Goal: Task Accomplishment & Management: Use online tool/utility

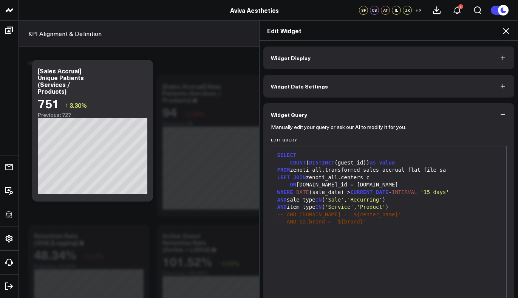
click at [504, 32] on icon at bounding box center [506, 31] width 6 height 6
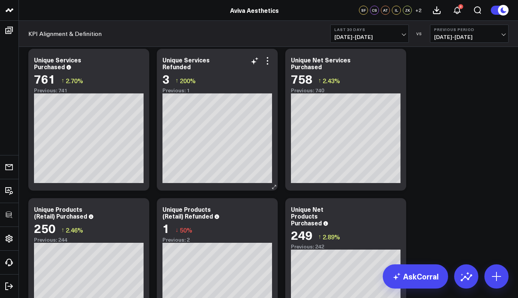
scroll to position [4103, 0]
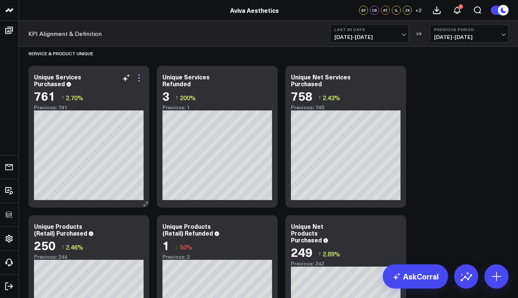
click at [139, 79] on icon at bounding box center [138, 77] width 9 height 9
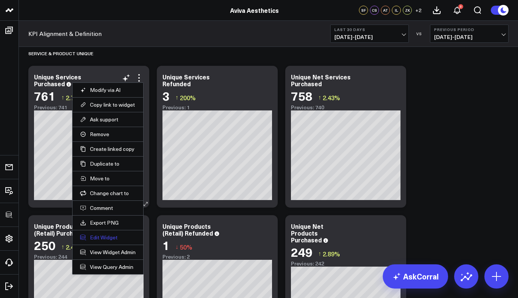
click at [108, 236] on button "Edit Widget" at bounding box center [108, 237] width 56 height 7
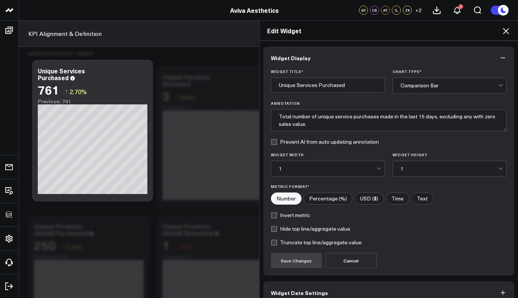
scroll to position [40, 0]
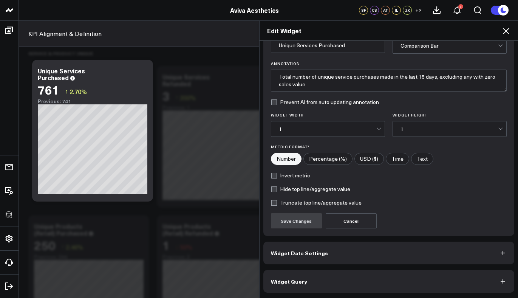
click at [318, 281] on button "Widget Query" at bounding box center [388, 281] width 251 height 23
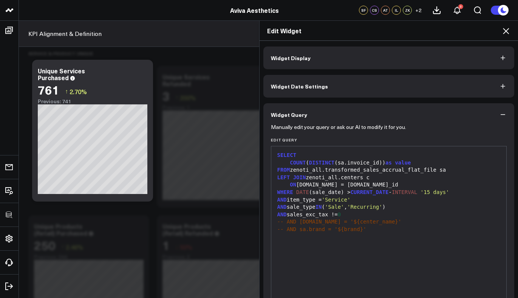
scroll to position [73, 0]
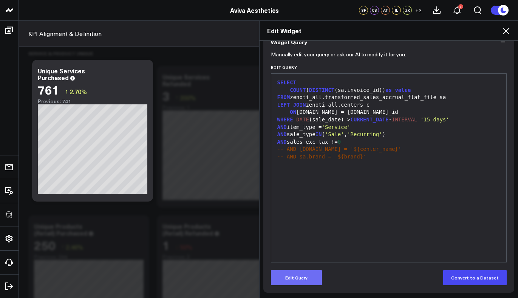
click at [294, 278] on button "Edit Query" at bounding box center [296, 277] width 51 height 15
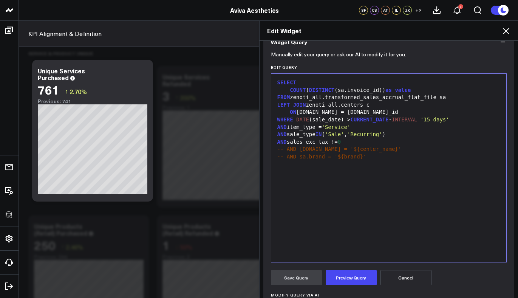
click at [377, 90] on div "COUNT ( DISTINCT (sa.invoice_id)) as value" at bounding box center [389, 91] width 228 height 8
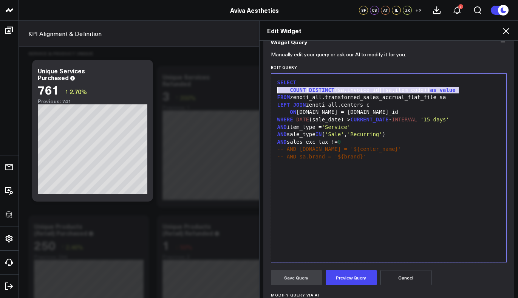
drag, startPoint x: 464, startPoint y: 93, endPoint x: 264, endPoint y: 88, distance: 199.5
click at [264, 88] on div "Manually edit your query or ask our AI to modify it for you. Edit Query 99 1 2 …" at bounding box center [388, 219] width 251 height 333
copy div "COUNT ( DISTINCT (sa.invoice_id||sa.item_code)) as value"
click at [335, 135] on span "'Sale'" at bounding box center [334, 134] width 19 height 6
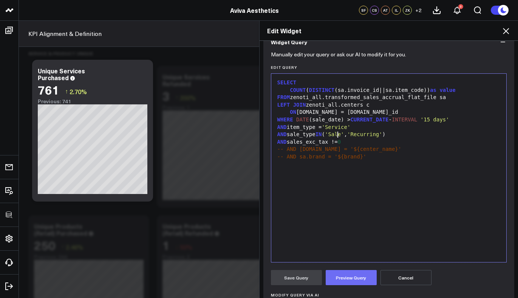
click at [353, 274] on button "Preview Query" at bounding box center [351, 277] width 51 height 15
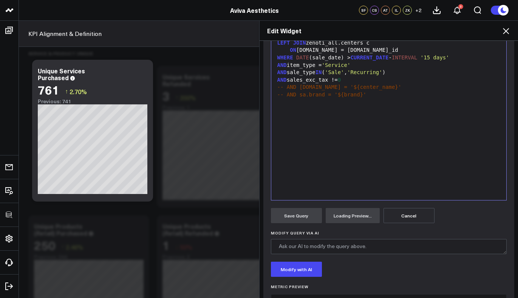
scroll to position [166, 0]
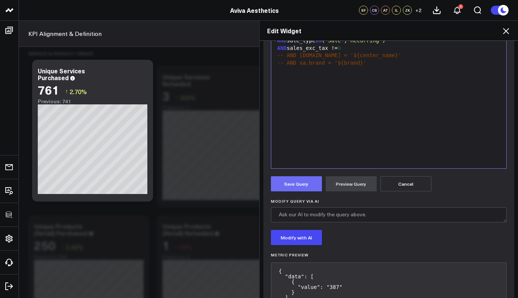
click at [297, 178] on button "Save Query" at bounding box center [296, 183] width 51 height 15
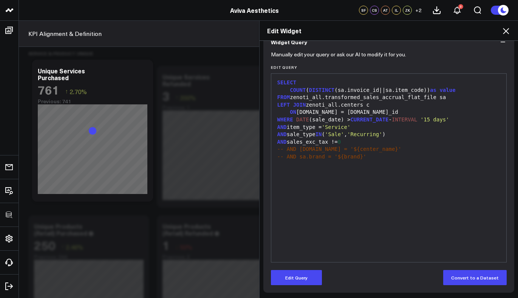
scroll to position [73, 0]
click at [506, 34] on icon at bounding box center [505, 30] width 9 height 9
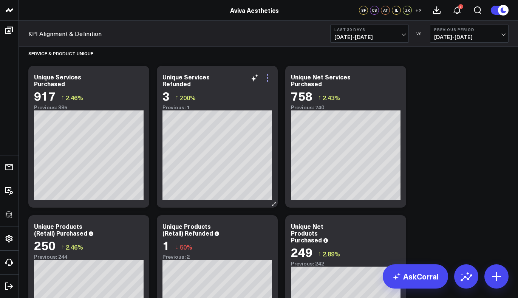
click at [267, 79] on icon at bounding box center [267, 77] width 9 height 9
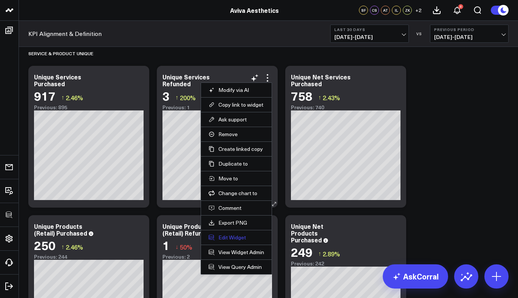
click at [232, 237] on button "Edit Widget" at bounding box center [237, 237] width 56 height 7
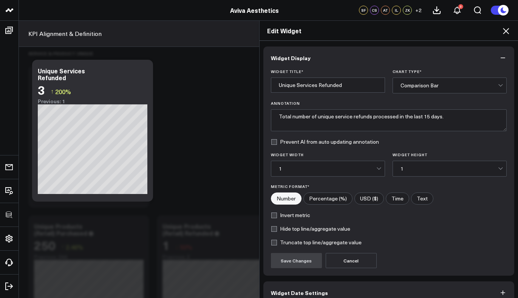
scroll to position [40, 0]
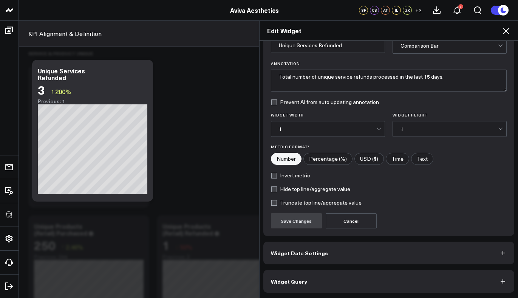
click at [303, 285] on button "Widget Query" at bounding box center [388, 281] width 251 height 23
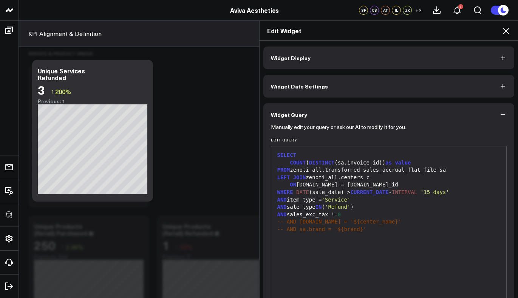
scroll to position [73, 0]
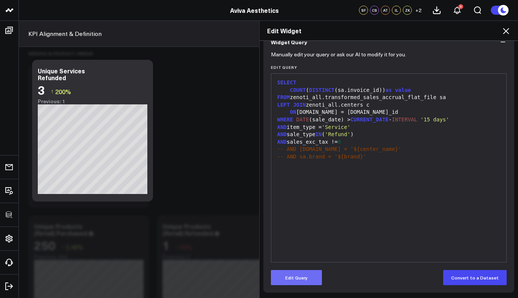
click at [295, 272] on button "Edit Query" at bounding box center [296, 277] width 51 height 15
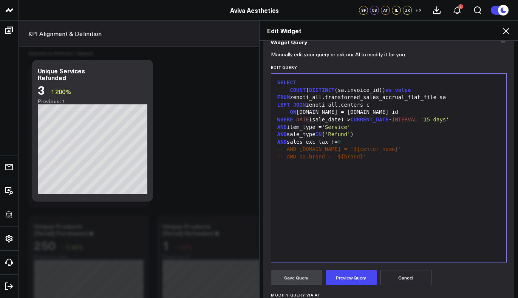
click at [335, 89] on div "COUNT ( DISTINCT (sa.invoice_id)) as value" at bounding box center [389, 91] width 228 height 8
click at [335, 89] on div "COUNT ( DISTINCT ( sa.invoice_id ) ) as value" at bounding box center [389, 91] width 228 height 8
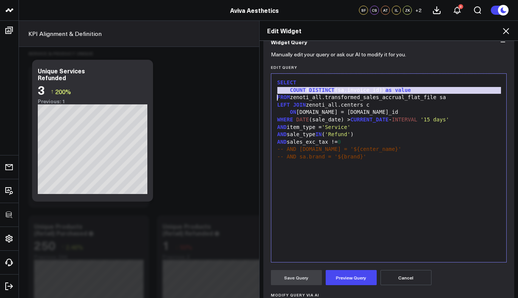
click at [335, 89] on div "COUNT ( DISTINCT (sa.invoice_id)) as value" at bounding box center [389, 91] width 228 height 8
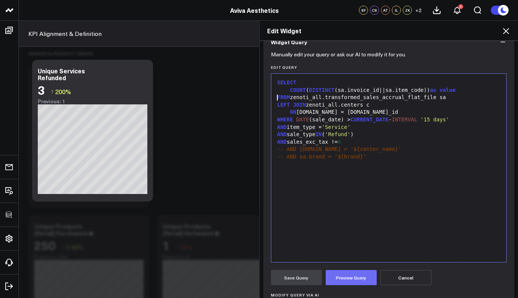
click at [349, 280] on button "Preview Query" at bounding box center [351, 277] width 51 height 15
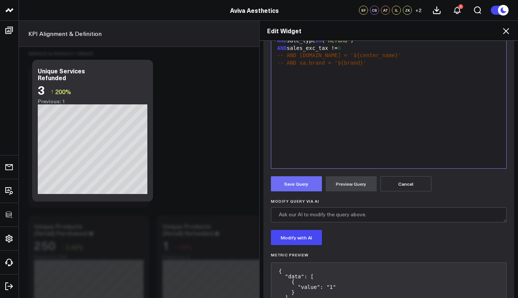
click at [293, 183] on button "Save Query" at bounding box center [296, 183] width 51 height 15
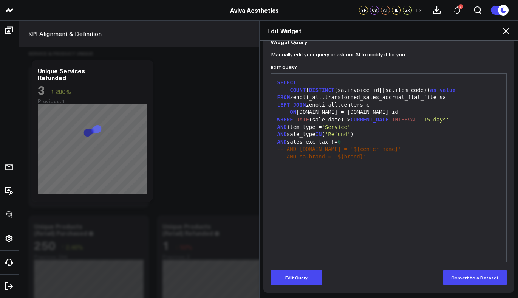
scroll to position [73, 0]
click at [506, 33] on icon at bounding box center [505, 30] width 9 height 9
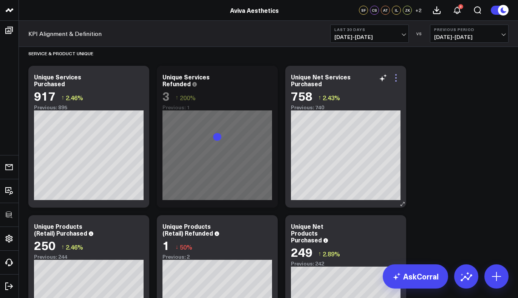
click at [395, 77] on icon at bounding box center [395, 77] width 9 height 9
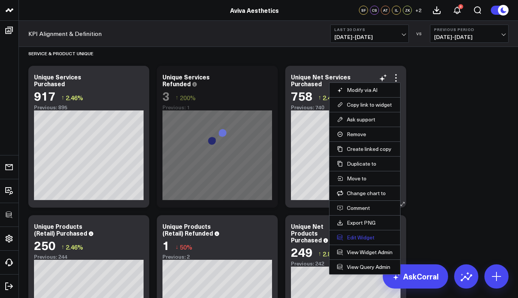
click at [362, 234] on button "Edit Widget" at bounding box center [365, 237] width 56 height 7
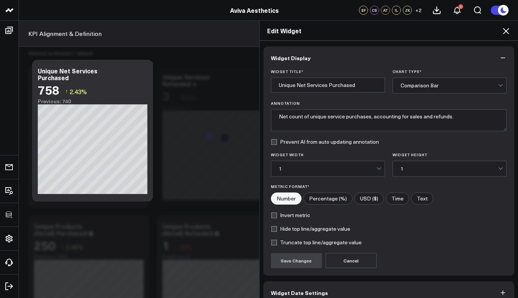
scroll to position [40, 0]
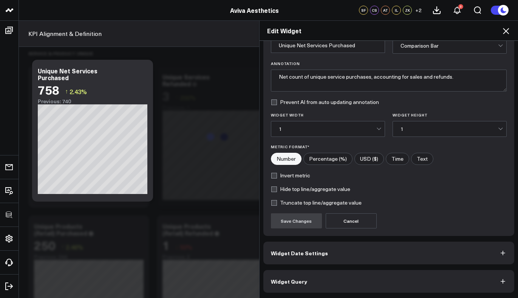
click at [311, 276] on button "Widget Query" at bounding box center [388, 281] width 251 height 23
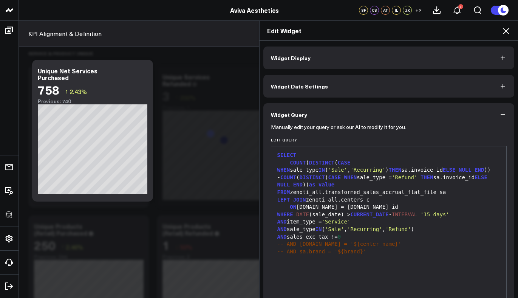
scroll to position [73, 0]
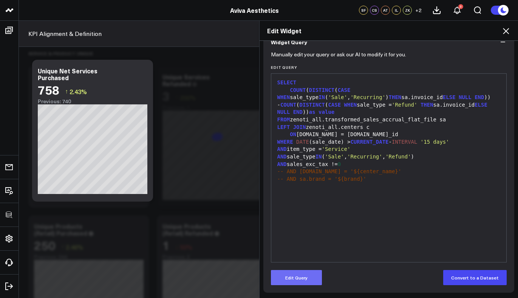
click at [295, 275] on button "Edit Query" at bounding box center [296, 277] width 51 height 15
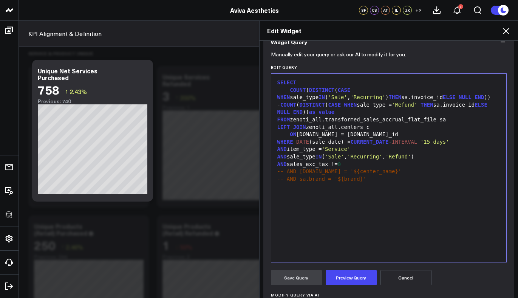
click at [315, 96] on div "COUNT ( DISTINCT ( CASE WHEN sale_type IN ( 'Sale' , 'Recurring' ) THEN sa.invo…" at bounding box center [389, 94] width 228 height 15
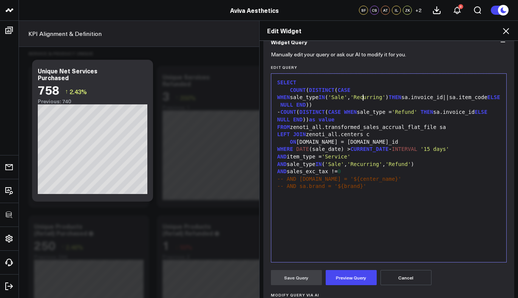
click at [495, 108] on div "- COUNT ( DISTINCT ( CASE WHEN sale_type = 'Refund' THEN sa.invoice_id ELSE NUL…" at bounding box center [389, 115] width 228 height 15
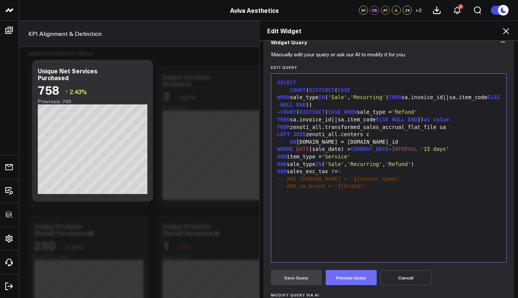
click at [346, 279] on button "Preview Query" at bounding box center [351, 277] width 51 height 15
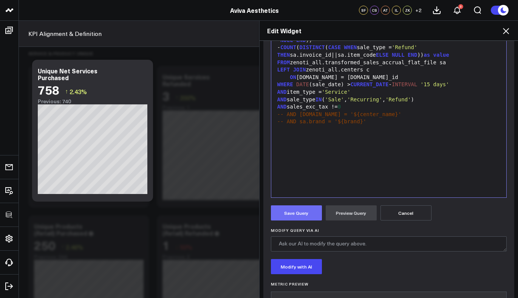
click at [303, 211] on button "Save Query" at bounding box center [296, 212] width 51 height 15
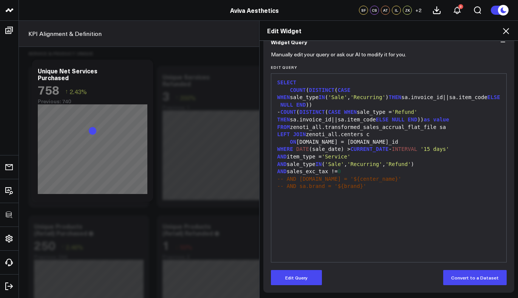
scroll to position [73, 0]
click at [507, 29] on icon at bounding box center [505, 30] width 9 height 9
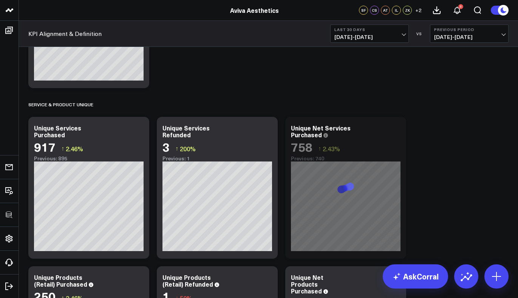
scroll to position [4115, 0]
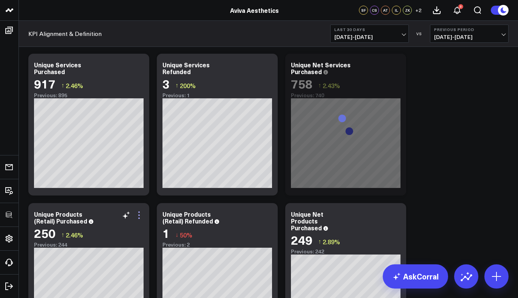
click at [140, 216] on icon at bounding box center [138, 214] width 9 height 9
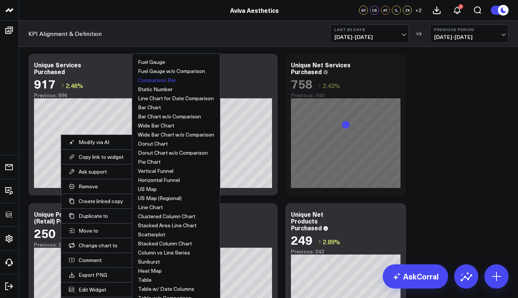
scroll to position [4125, 0]
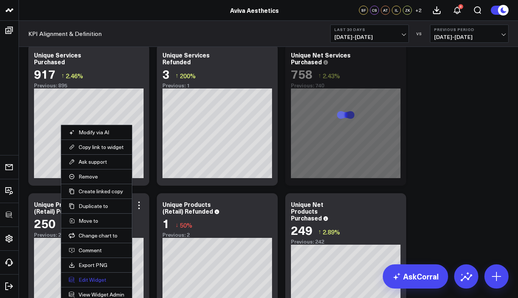
click at [96, 279] on button "Edit Widget" at bounding box center [97, 279] width 56 height 7
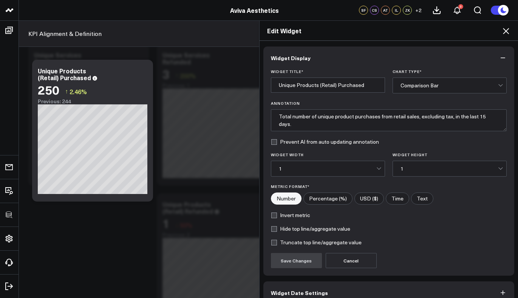
scroll to position [40, 0]
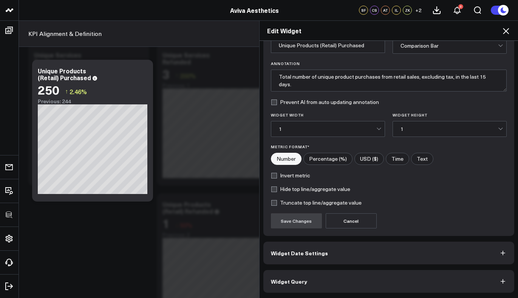
click at [305, 284] on button "Widget Query" at bounding box center [388, 281] width 251 height 23
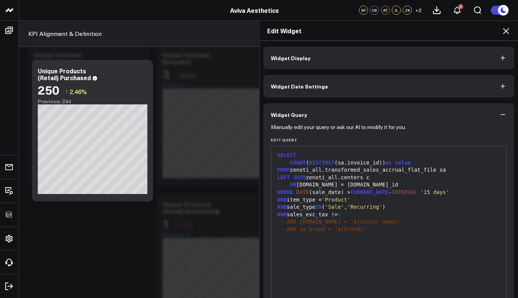
scroll to position [73, 0]
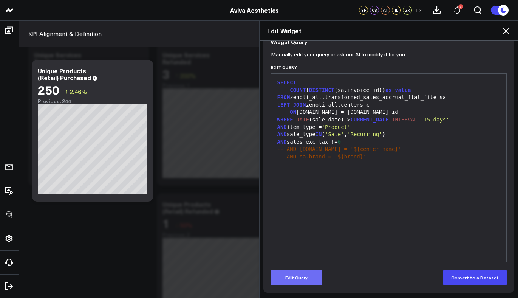
click at [301, 280] on button "Edit Query" at bounding box center [296, 277] width 51 height 15
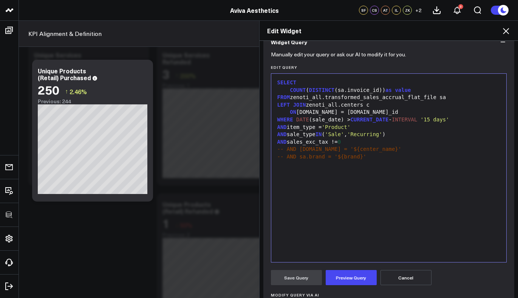
click at [408, 174] on div "SELECT COUNT ( DISTINCT (sa.invoice_id)) as value FROM zenoti_all.transformed_s…" at bounding box center [389, 167] width 228 height 181
click at [406, 90] on span "value" at bounding box center [403, 90] width 16 height 6
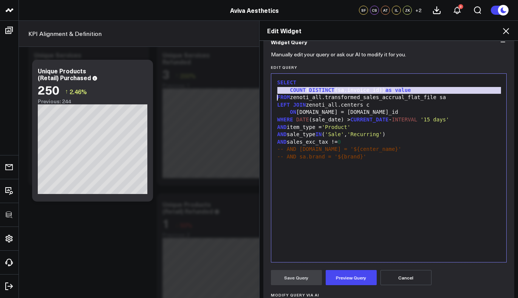
click at [406, 90] on span "value" at bounding box center [403, 90] width 16 height 6
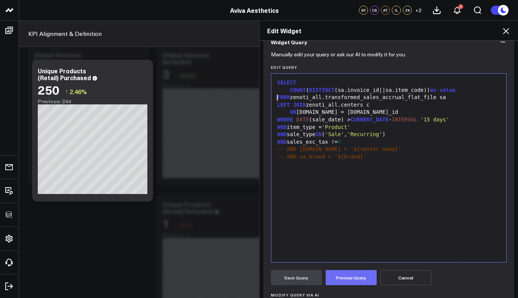
click at [349, 277] on button "Preview Query" at bounding box center [351, 277] width 51 height 15
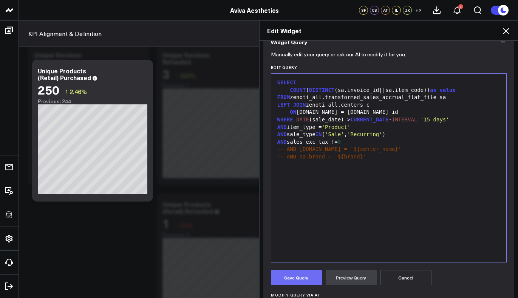
click at [308, 281] on button "Save Query" at bounding box center [296, 277] width 51 height 15
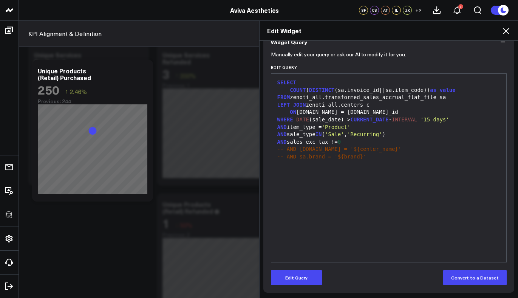
click at [505, 31] on icon at bounding box center [506, 31] width 6 height 6
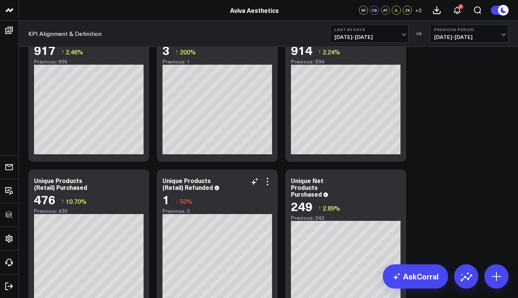
scroll to position [4240, 0]
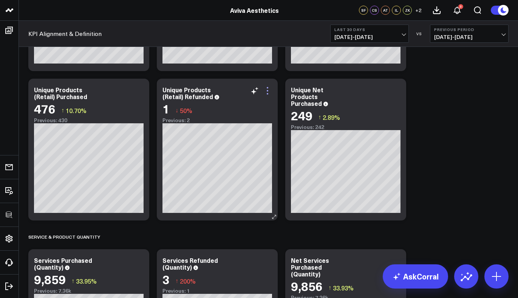
click at [267, 88] on icon at bounding box center [267, 90] width 9 height 9
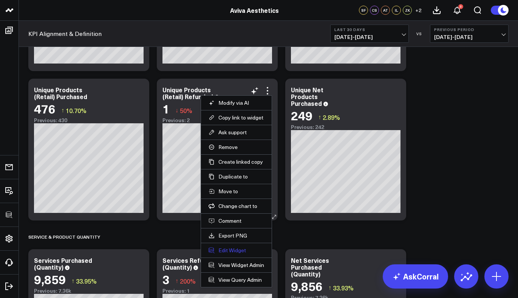
click at [235, 252] on button "Edit Widget" at bounding box center [237, 250] width 56 height 7
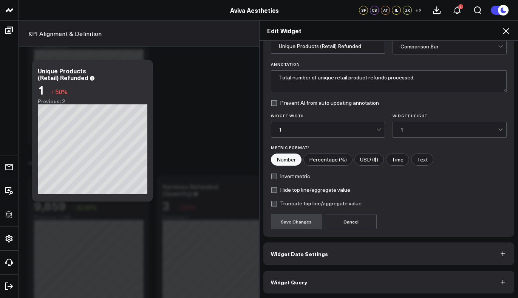
scroll to position [40, 0]
click at [328, 278] on button "Widget Query" at bounding box center [388, 281] width 251 height 23
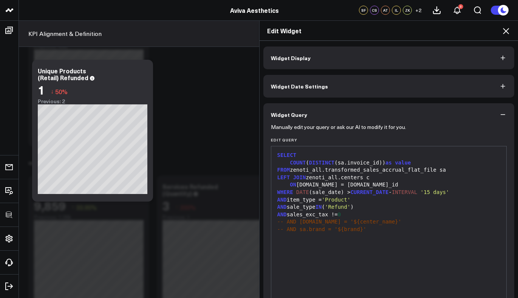
scroll to position [73, 0]
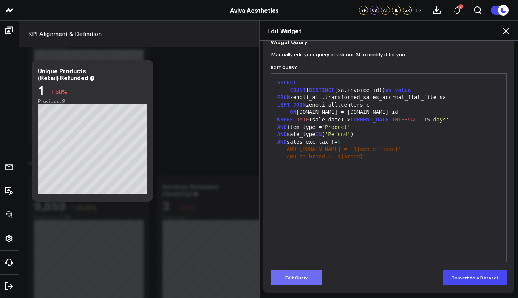
click at [298, 275] on button "Edit Query" at bounding box center [296, 277] width 51 height 15
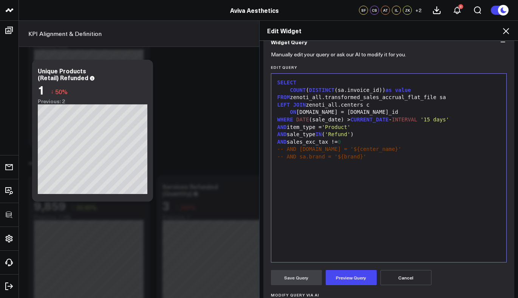
click at [354, 90] on div "COUNT ( DISTINCT (sa.invoice_id)) as value" at bounding box center [389, 91] width 228 height 8
click at [352, 273] on button "Preview Query" at bounding box center [351, 277] width 51 height 15
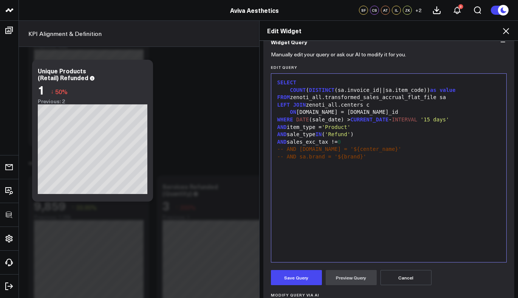
scroll to position [198, 0]
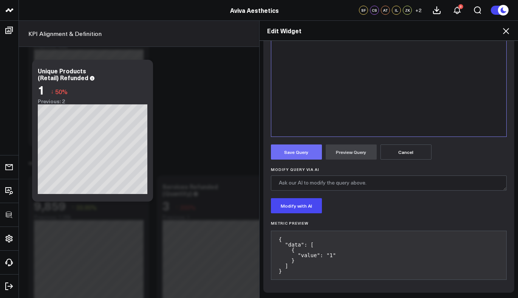
click at [291, 156] on button "Save Query" at bounding box center [296, 151] width 51 height 15
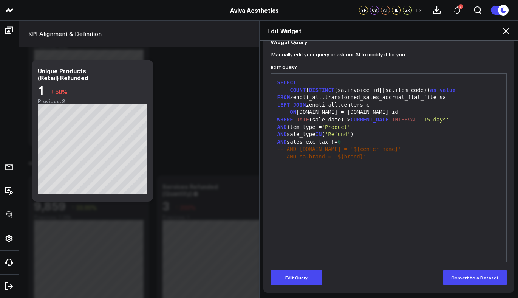
scroll to position [73, 0]
drag, startPoint x: 420, startPoint y: 89, endPoint x: 333, endPoint y: 88, distance: 86.9
click at [333, 88] on div "COUNT ( DISTINCT (sa.invoice_id||sa.item_code)) as value" at bounding box center [389, 91] width 228 height 8
copy div "sa.invoice_id||sa.item_code"
click at [508, 30] on icon at bounding box center [505, 30] width 9 height 9
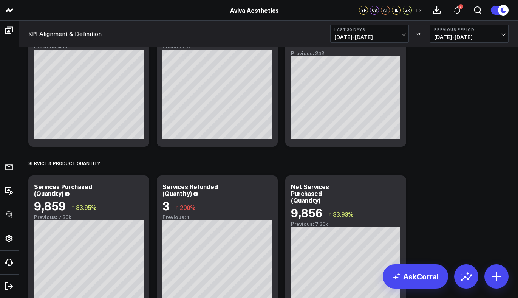
scroll to position [4231, 0]
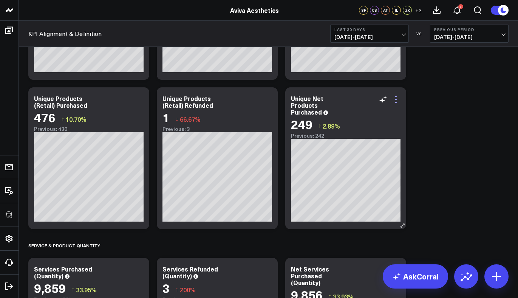
click at [400, 98] on icon at bounding box center [395, 99] width 9 height 9
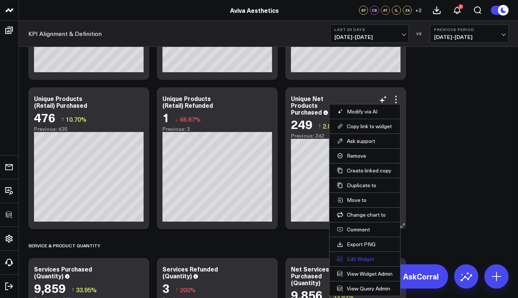
click at [362, 257] on button "Edit Widget" at bounding box center [365, 258] width 56 height 7
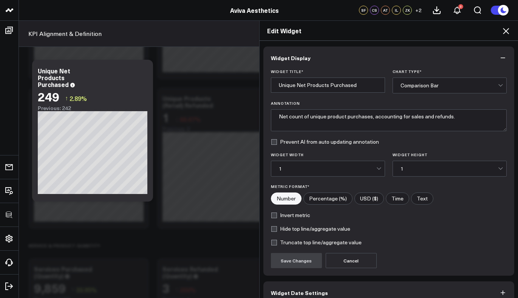
scroll to position [40, 0]
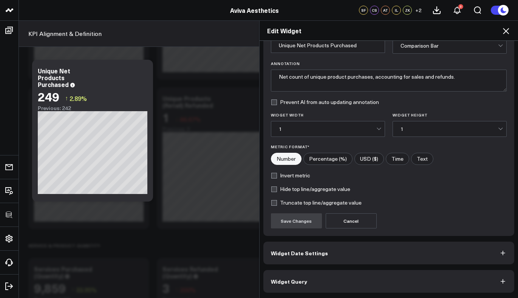
click at [324, 276] on button "Widget Query" at bounding box center [388, 281] width 251 height 23
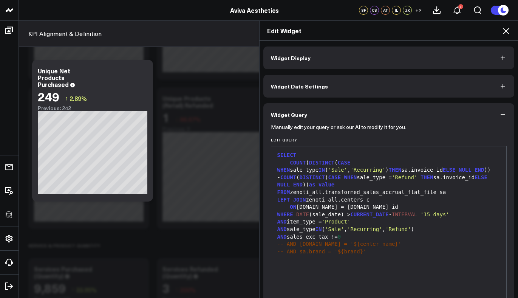
scroll to position [73, 0]
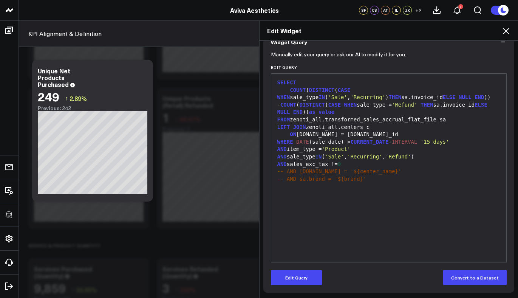
drag, startPoint x: 301, startPoint y: 275, endPoint x: 318, endPoint y: 253, distance: 28.2
click at [301, 275] on button "Edit Query" at bounding box center [296, 277] width 51 height 15
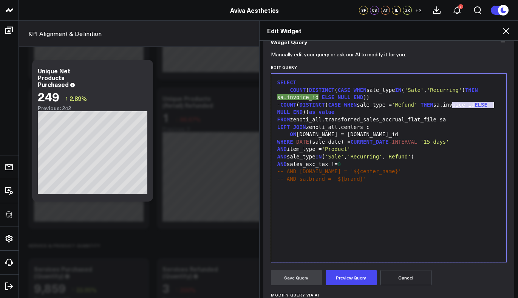
drag, startPoint x: 450, startPoint y: 104, endPoint x: 490, endPoint y: 105, distance: 40.1
click at [490, 105] on div "- COUNT ( DISTINCT ( CASE WHEN sale_type = 'Refund' THEN sa.invoice_id ELSE NUL…" at bounding box center [389, 108] width 228 height 15
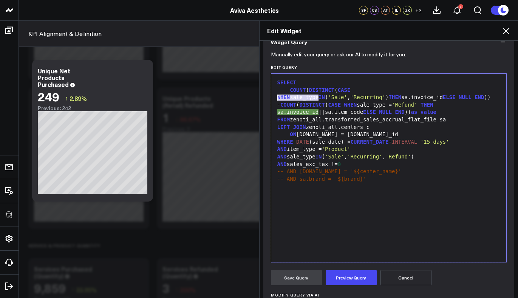
drag, startPoint x: 287, startPoint y: 99, endPoint x: 273, endPoint y: 99, distance: 14.4
click at [275, 99] on div "COUNT ( DISTINCT ( CASE WHEN sale_type IN ( 'Sale' , 'Recurring' ) THEN sa.invo…" at bounding box center [389, 94] width 228 height 15
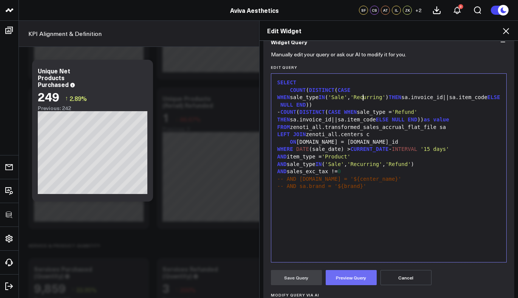
click at [356, 273] on button "Preview Query" at bounding box center [351, 277] width 51 height 15
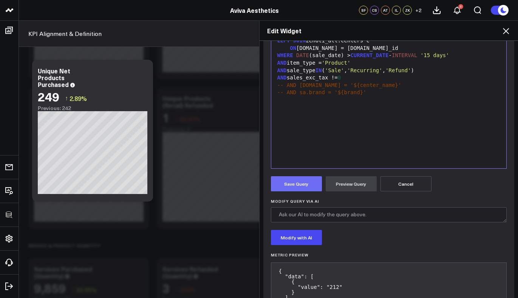
click at [298, 182] on button "Save Query" at bounding box center [296, 183] width 51 height 15
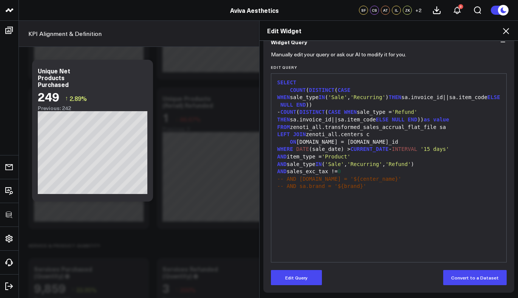
scroll to position [73, 0]
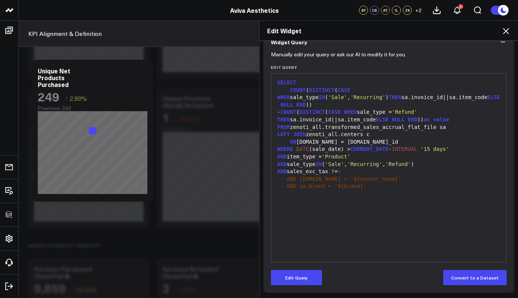
click at [507, 29] on icon at bounding box center [506, 31] width 6 height 6
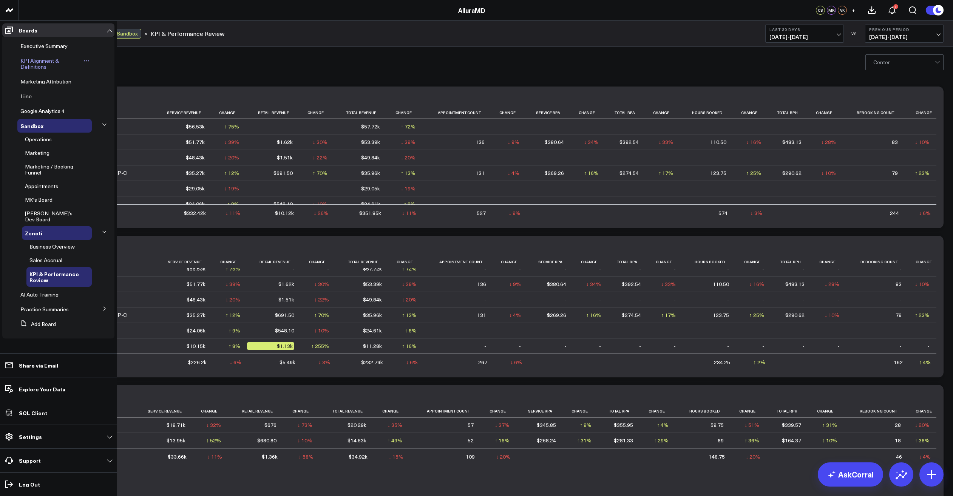
click at [31, 63] on span "KPI Alignment & Definitions" at bounding box center [39, 63] width 39 height 13
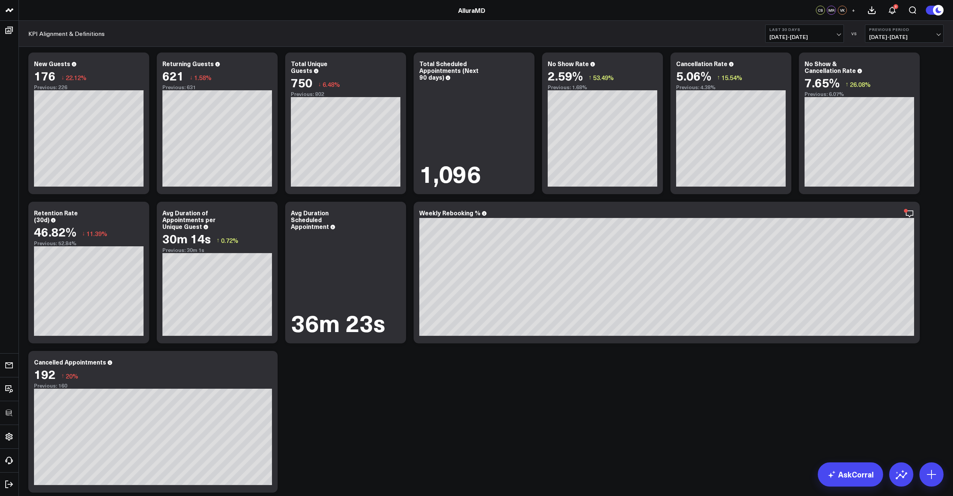
scroll to position [980, 0]
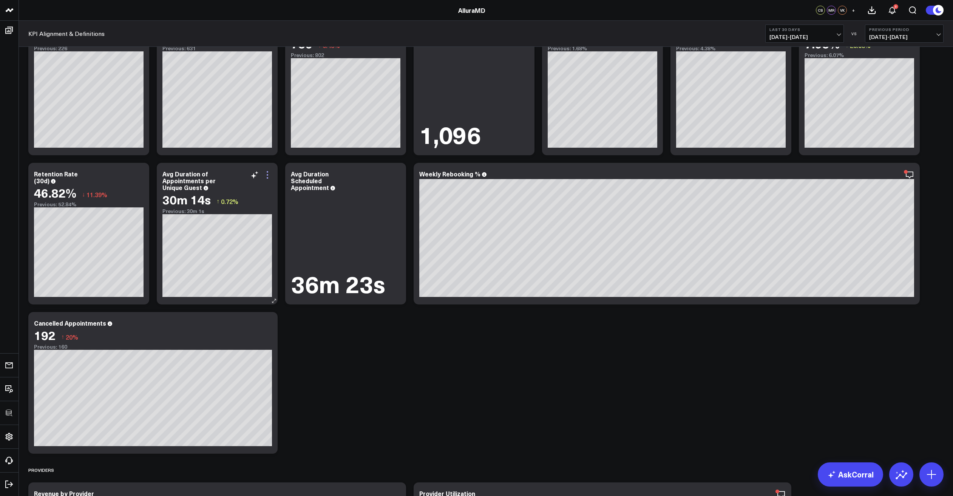
click at [265, 174] on icon at bounding box center [267, 174] width 9 height 9
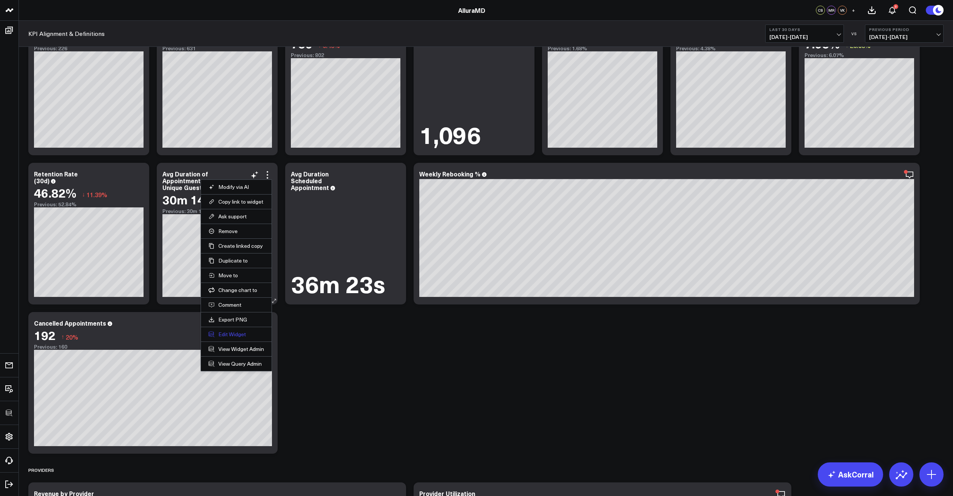
click at [235, 333] on button "Edit Widget" at bounding box center [237, 334] width 56 height 7
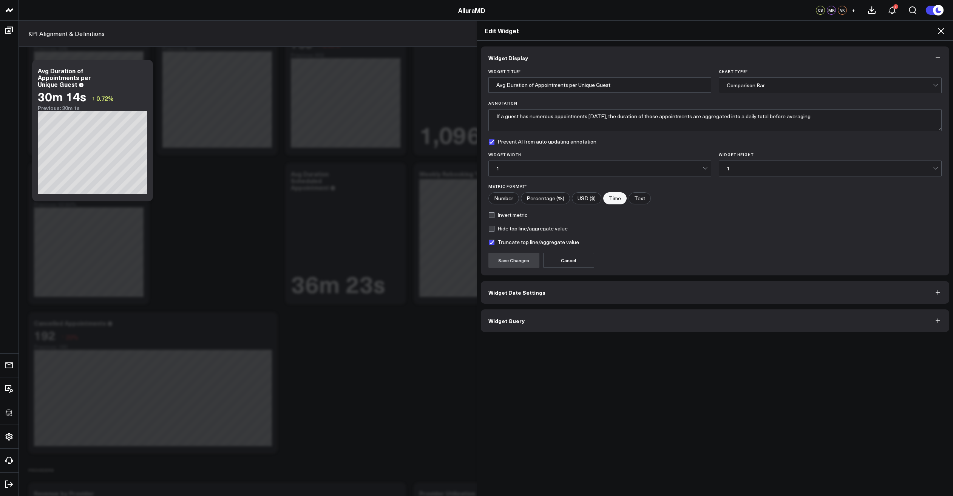
click at [586, 324] on button "Widget Query" at bounding box center [715, 320] width 469 height 23
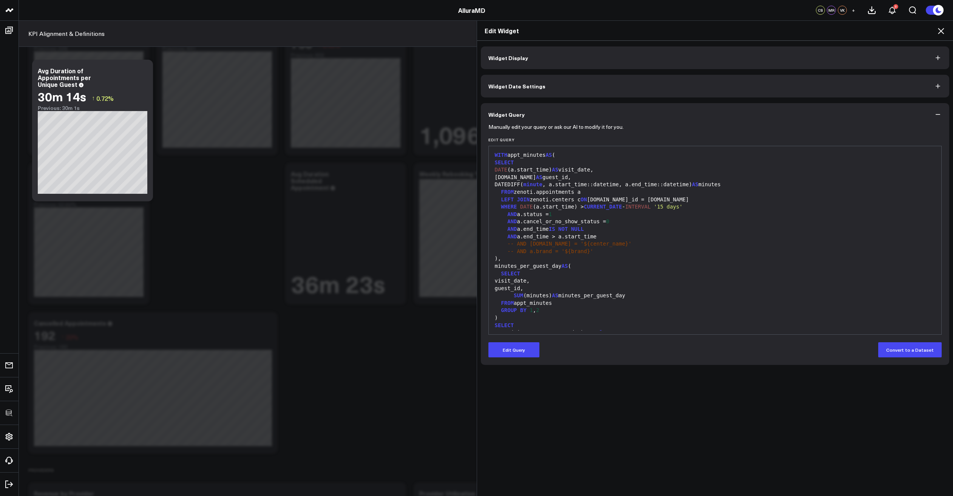
click at [683, 211] on div "AND a.status = 1" at bounding box center [715, 215] width 445 height 8
click at [937, 32] on icon at bounding box center [941, 30] width 9 height 9
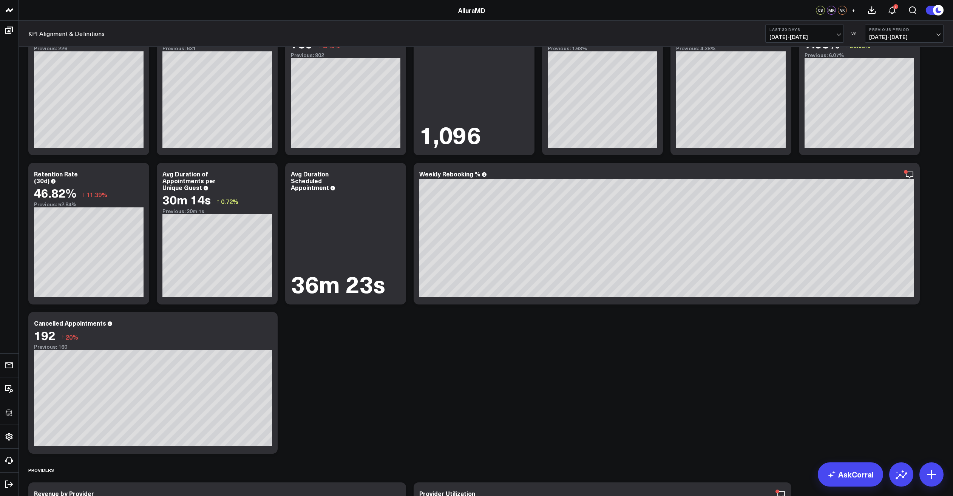
click at [807, 39] on span "08/03/25 - 09/01/25" at bounding box center [805, 37] width 70 height 6
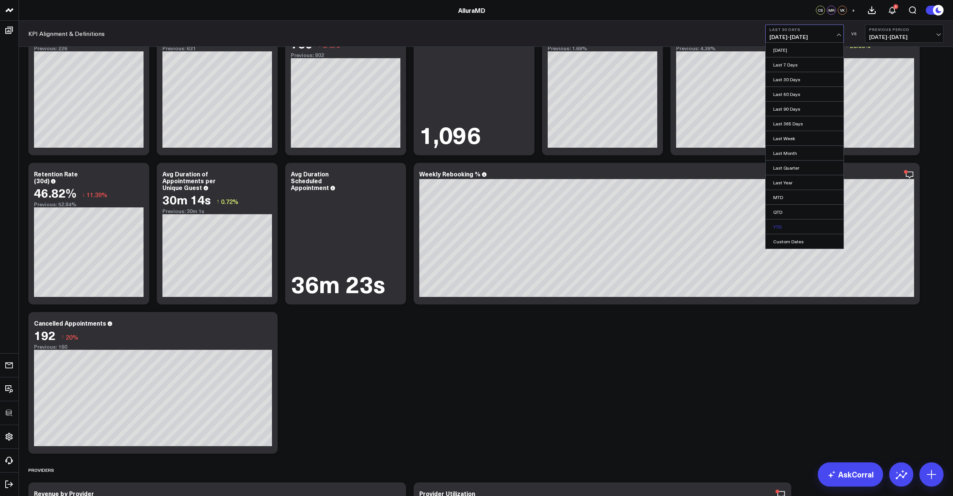
click at [787, 227] on link "YTD" at bounding box center [805, 227] width 78 height 14
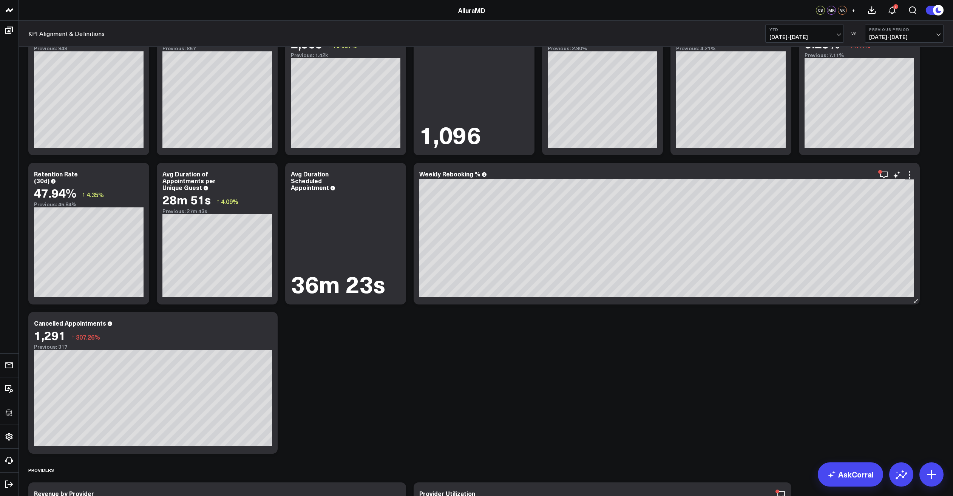
click at [914, 175] on div "Weekly Rebooking % [fontSize:10px lineHeight:12px] / Within 24h[/] [fontSize:14…" at bounding box center [667, 234] width 506 height 142
click at [912, 175] on icon at bounding box center [909, 174] width 9 height 9
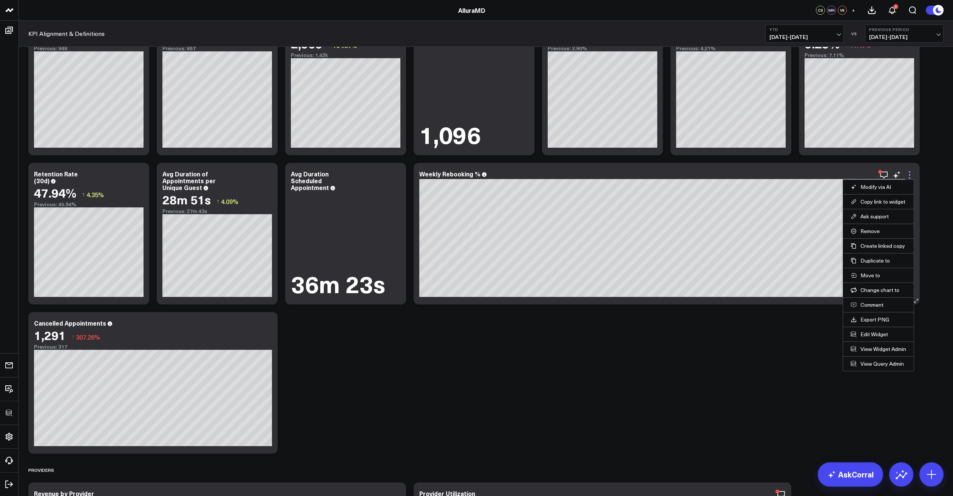
click at [909, 175] on icon at bounding box center [910, 175] width 2 height 2
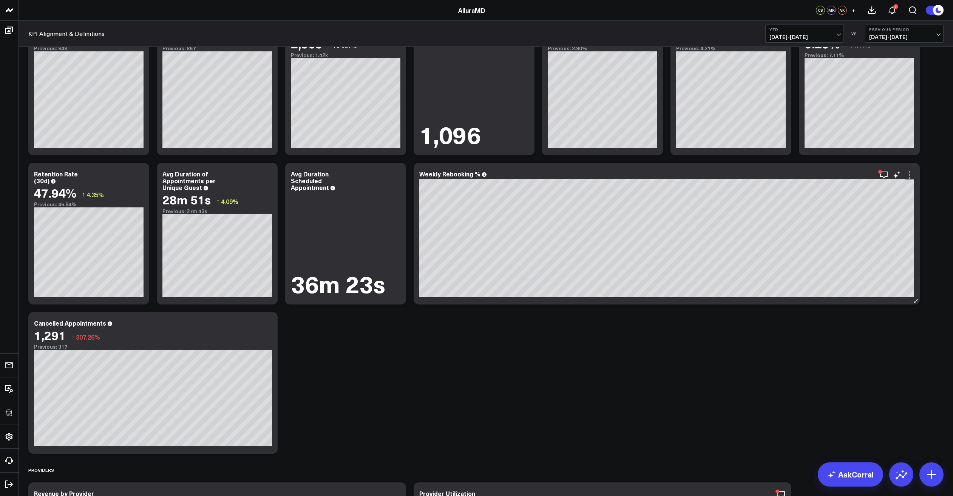
click at [909, 175] on icon at bounding box center [910, 175] width 2 height 2
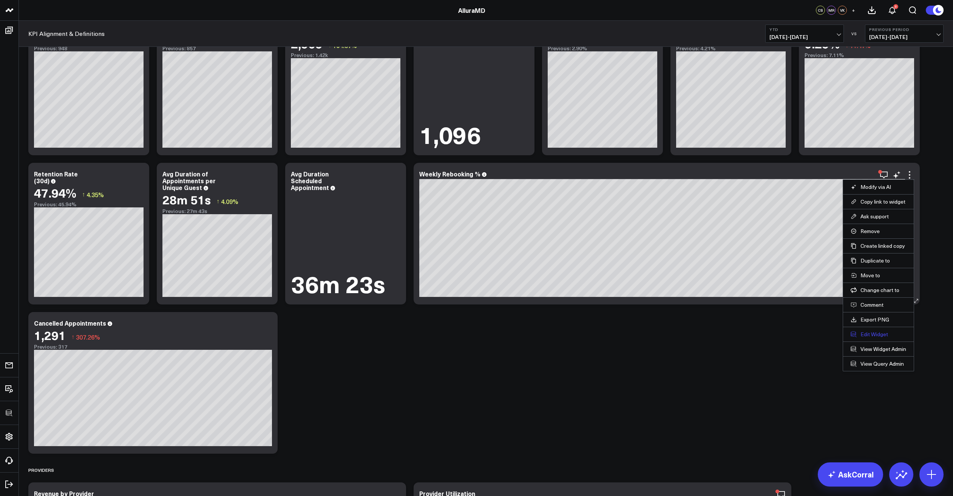
click at [875, 334] on button "Edit Widget" at bounding box center [879, 334] width 56 height 7
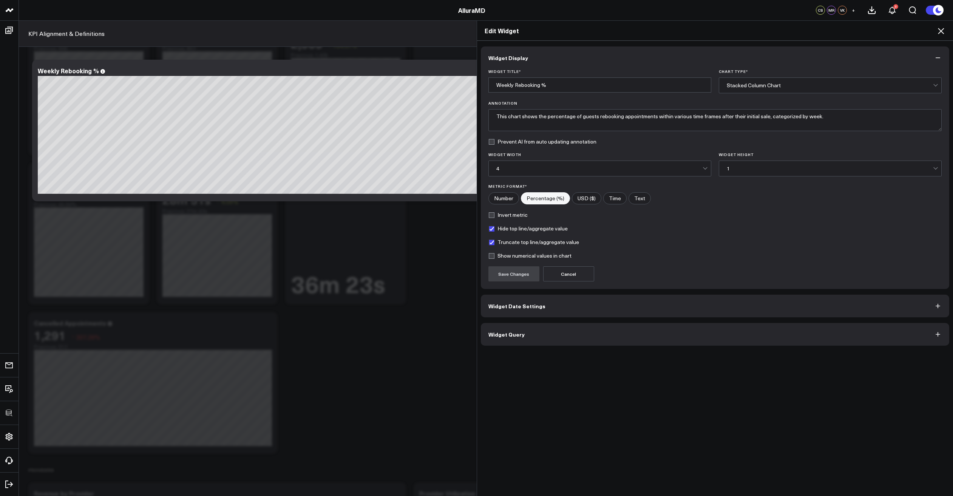
click at [595, 342] on button "Widget Query" at bounding box center [715, 334] width 469 height 23
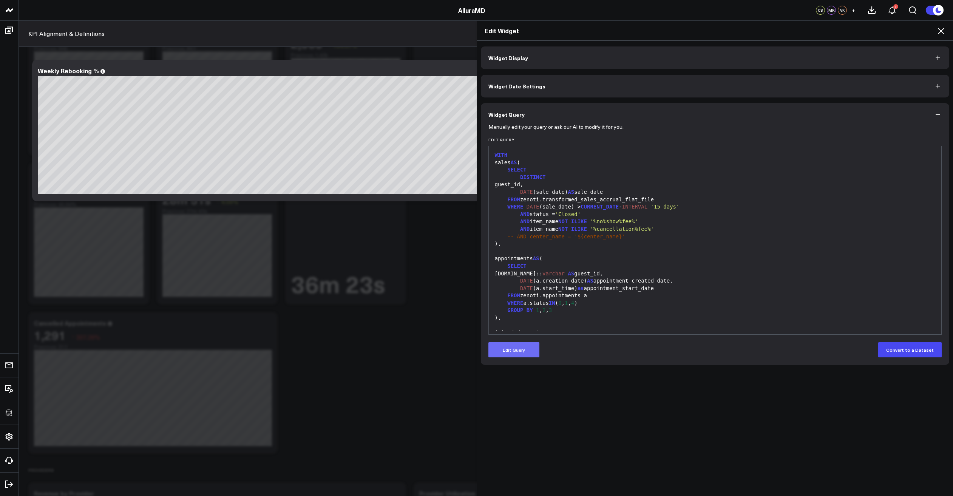
click at [522, 349] on button "Edit Query" at bounding box center [513, 349] width 51 height 15
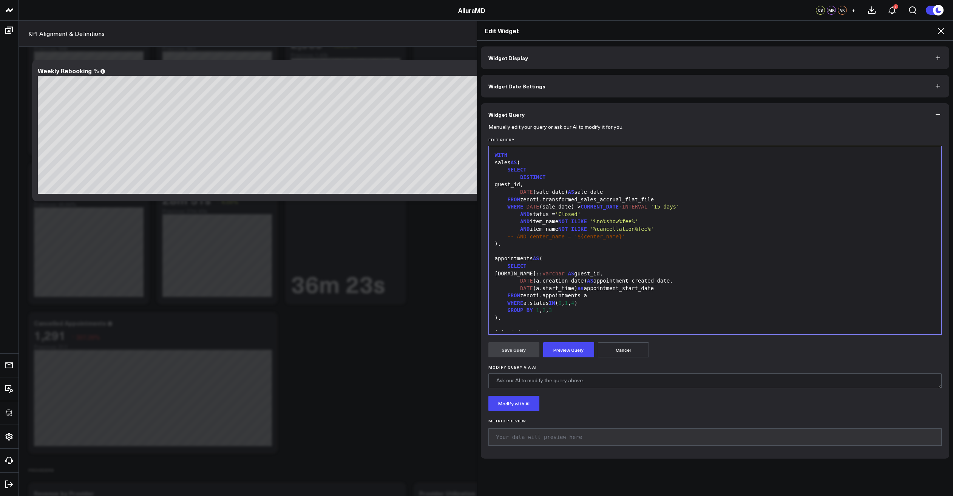
click at [943, 28] on icon at bounding box center [941, 30] width 9 height 9
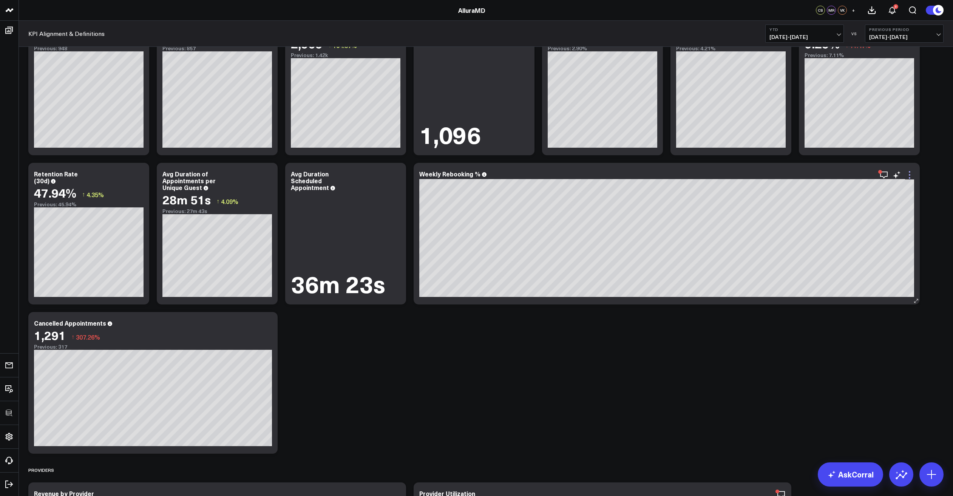
click at [913, 178] on icon at bounding box center [909, 174] width 9 height 9
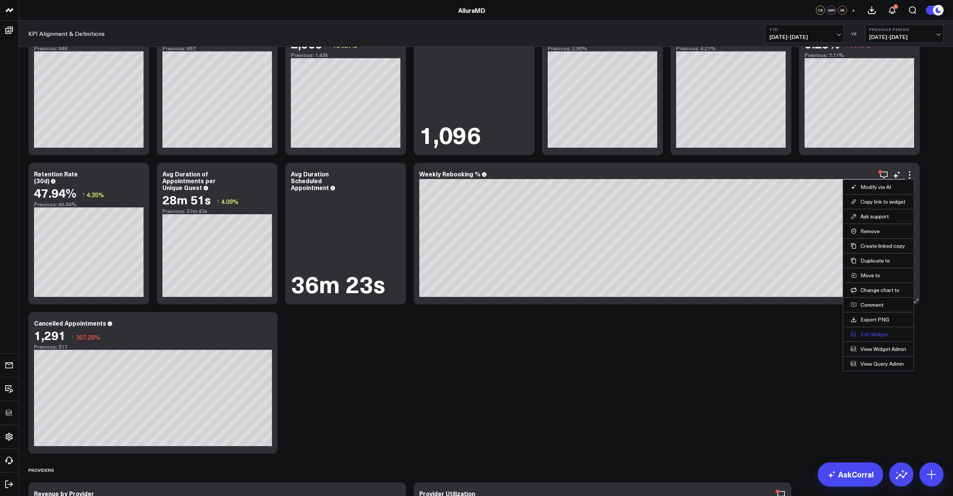
click at [870, 336] on button "Edit Widget" at bounding box center [879, 334] width 56 height 7
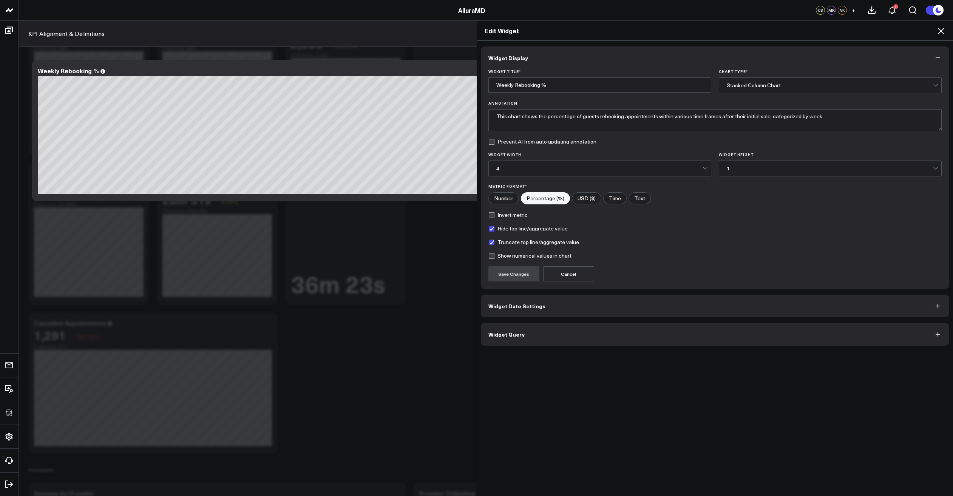
click at [568, 338] on button "Widget Query" at bounding box center [715, 334] width 469 height 23
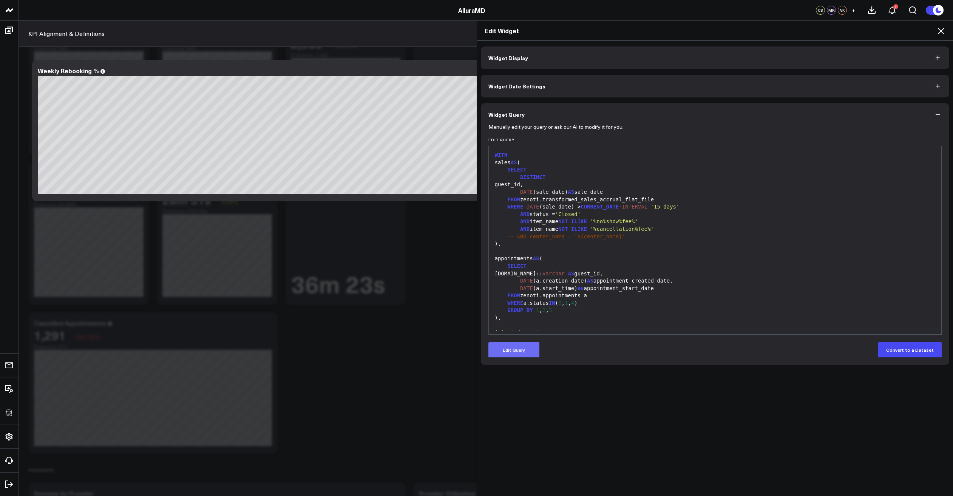
scroll to position [990, 0]
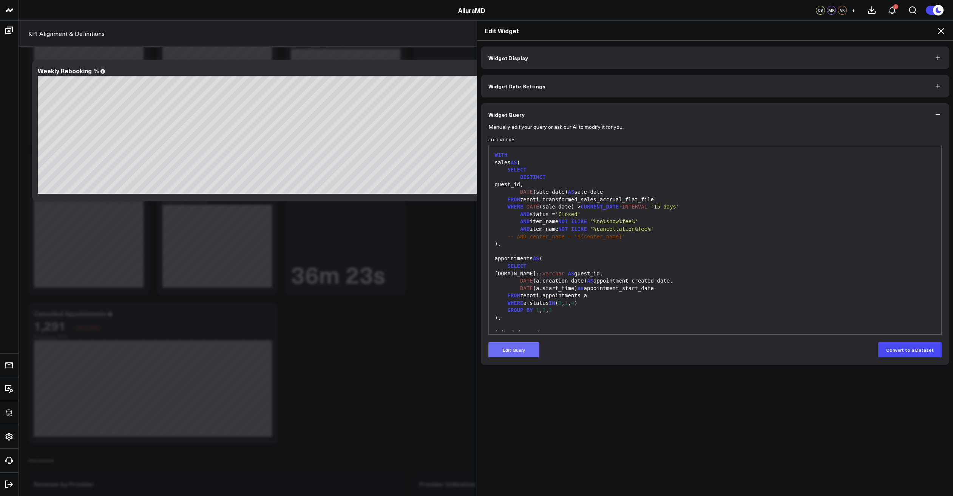
click at [523, 343] on button "Edit Query" at bounding box center [513, 349] width 51 height 15
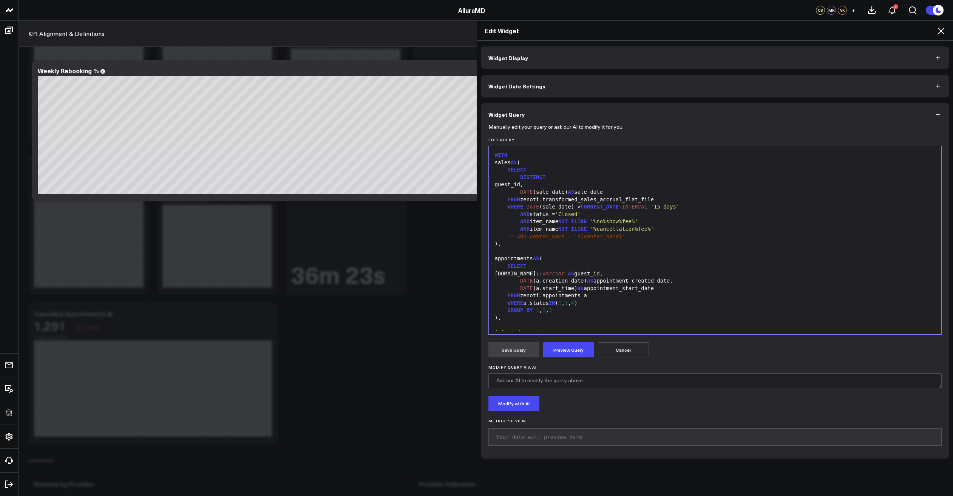
click at [583, 238] on div "-- AND center_name = '${center_name}'" at bounding box center [715, 237] width 445 height 8
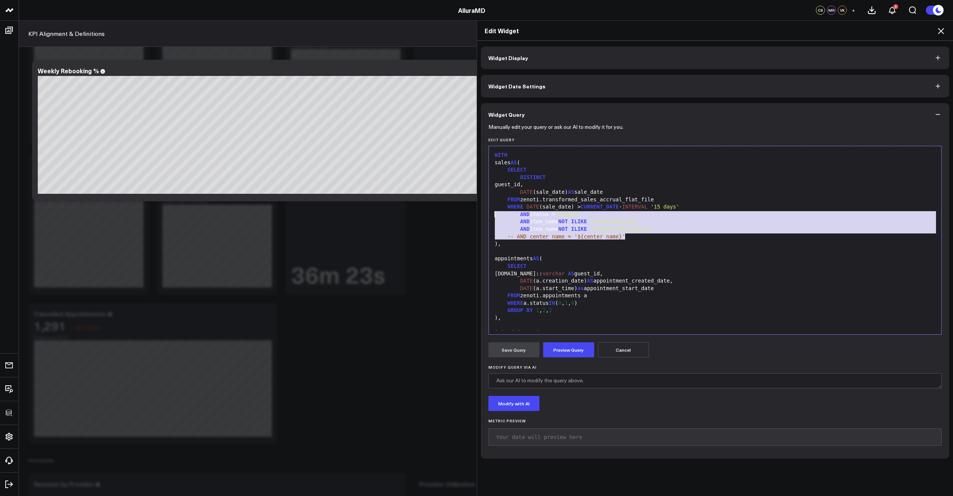
drag, startPoint x: 637, startPoint y: 238, endPoint x: 470, endPoint y: 216, distance: 168.8
click at [470, 216] on div "Edit Widget Widget Display Widget Date Settings Widget Query Manually edit your…" at bounding box center [476, 258] width 953 height 476
click at [564, 207] on div "WHERE DATE (sale_date) > CURRENT_DATE - INTERVAL '15 days'" at bounding box center [715, 207] width 445 height 8
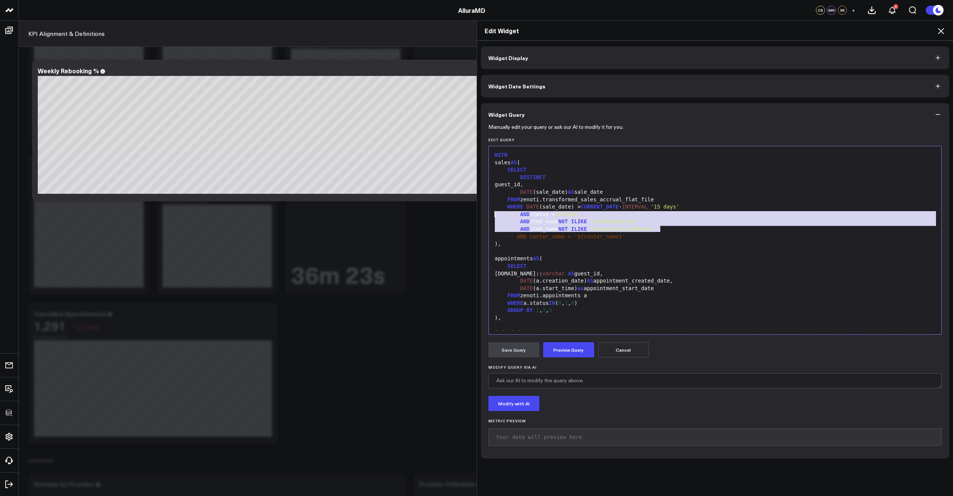
drag, startPoint x: 664, startPoint y: 229, endPoint x: 475, endPoint y: 212, distance: 190.0
click at [477, 212] on div "Widget Display Widget Date Settings Widget Query Manually edit your query or as…" at bounding box center [715, 269] width 476 height 456
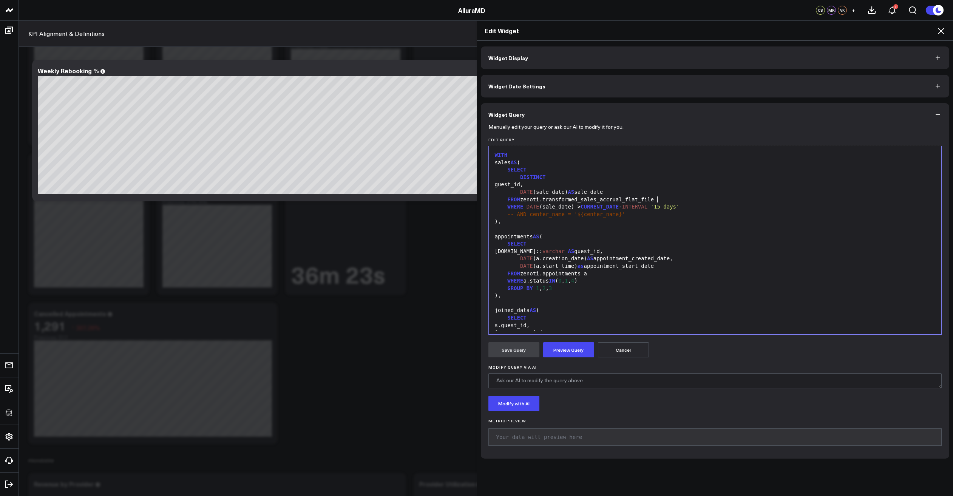
click at [663, 200] on div "FROM zenoti.transformed_sales_accrual_flat_file" at bounding box center [715, 200] width 445 height 8
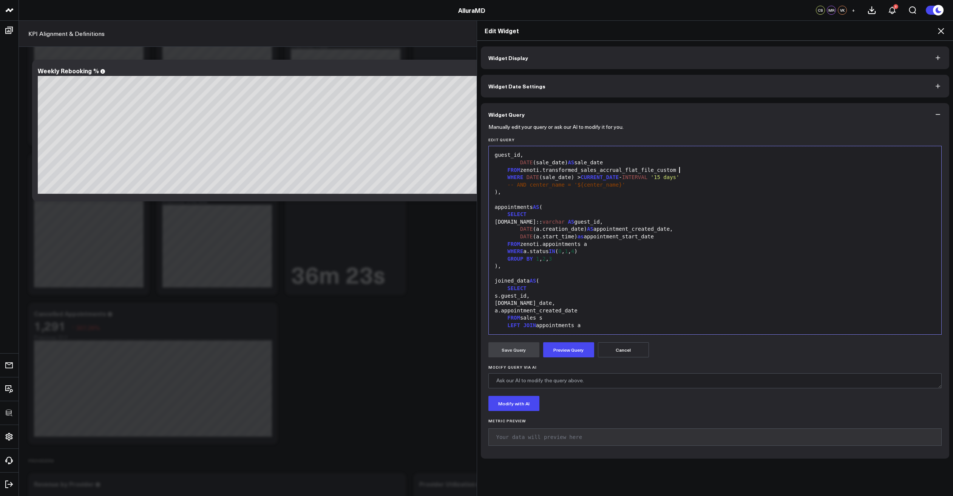
scroll to position [12, 0]
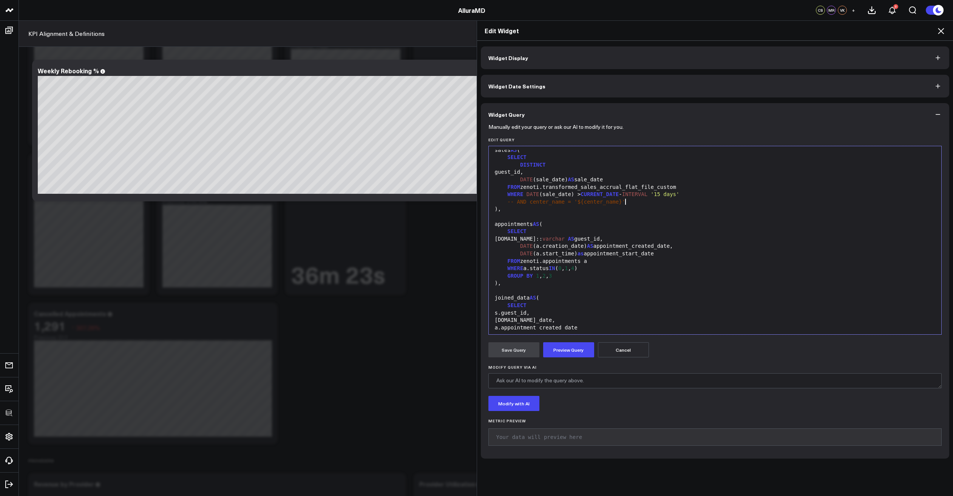
click at [636, 202] on div "-- AND center_name = '${center_name}'" at bounding box center [715, 202] width 445 height 8
click at [551, 165] on div "DISTINCT" at bounding box center [715, 165] width 445 height 8
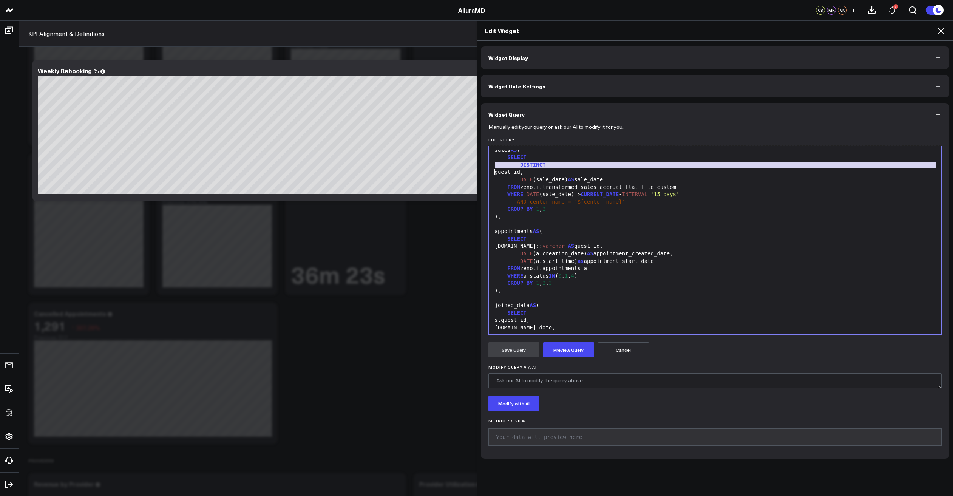
click at [551, 165] on div "DISTINCT" at bounding box center [715, 165] width 445 height 8
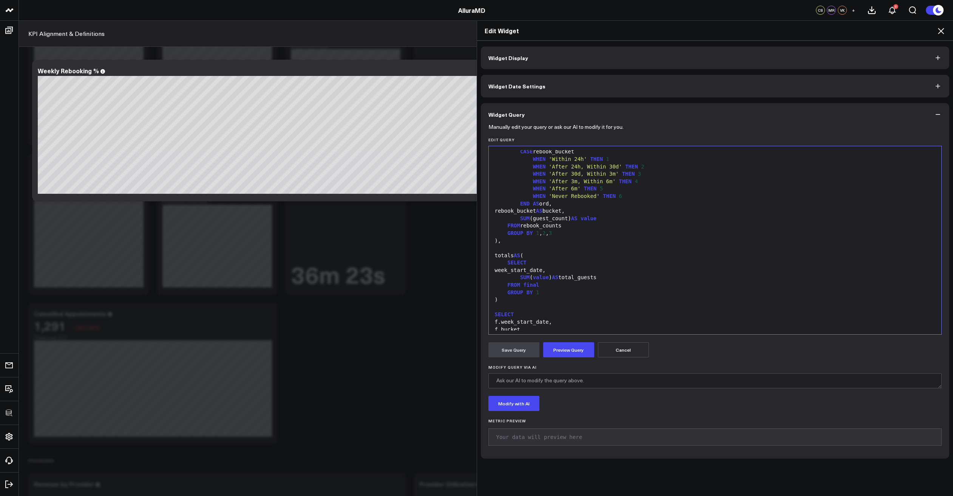
scroll to position [504, 0]
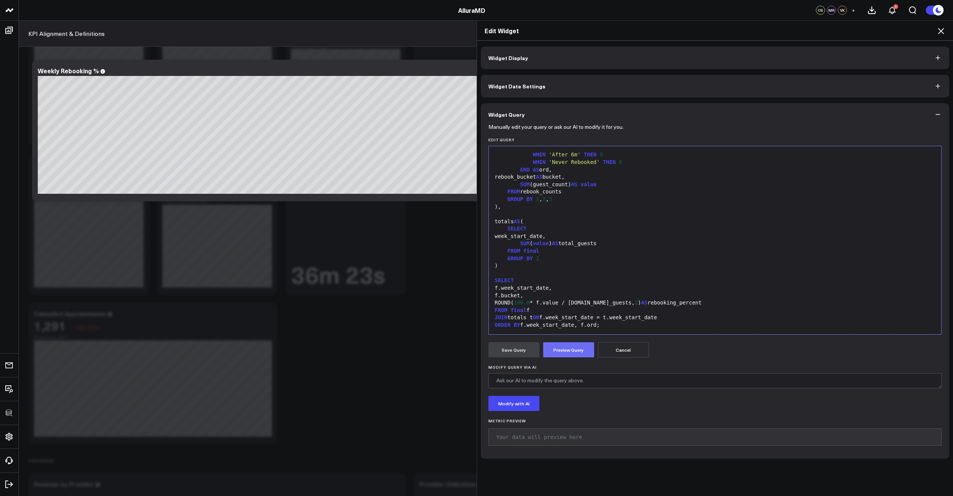
click at [575, 351] on button "Preview Query" at bounding box center [568, 349] width 51 height 15
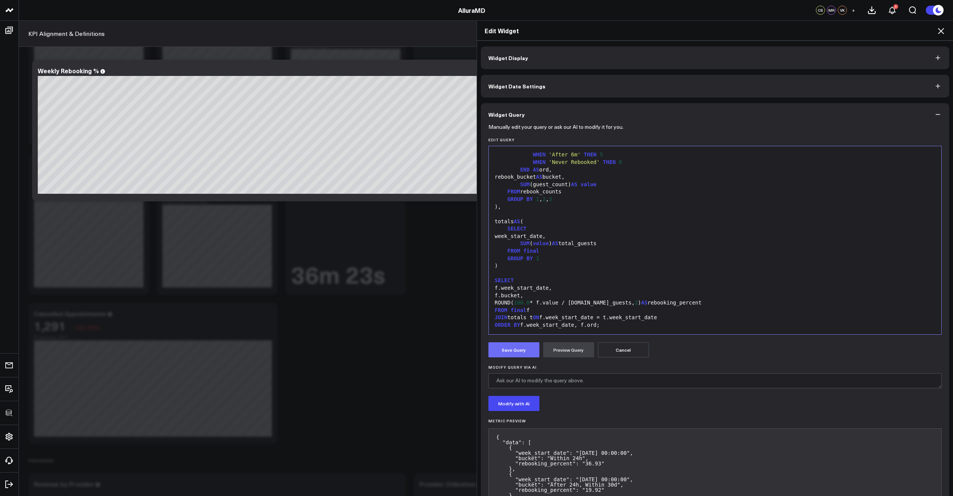
click at [500, 350] on button "Save Query" at bounding box center [513, 349] width 51 height 15
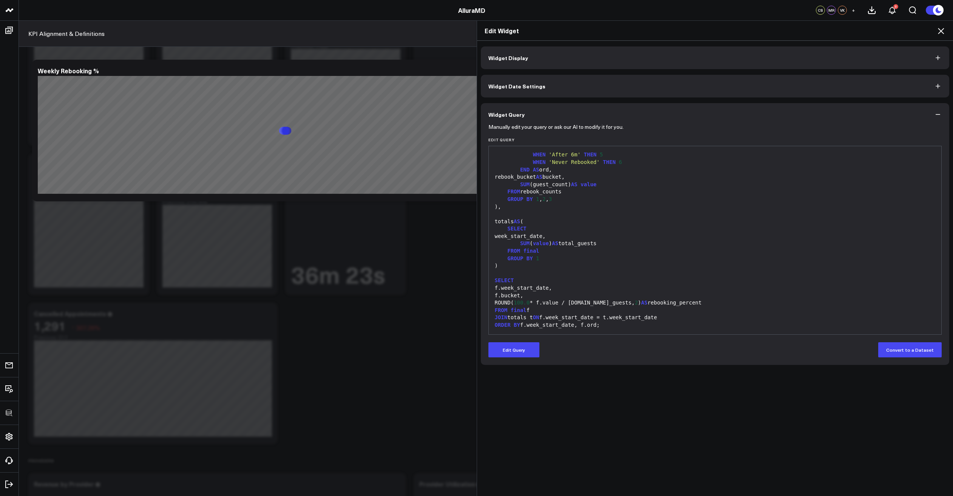
click at [941, 34] on icon at bounding box center [941, 30] width 9 height 9
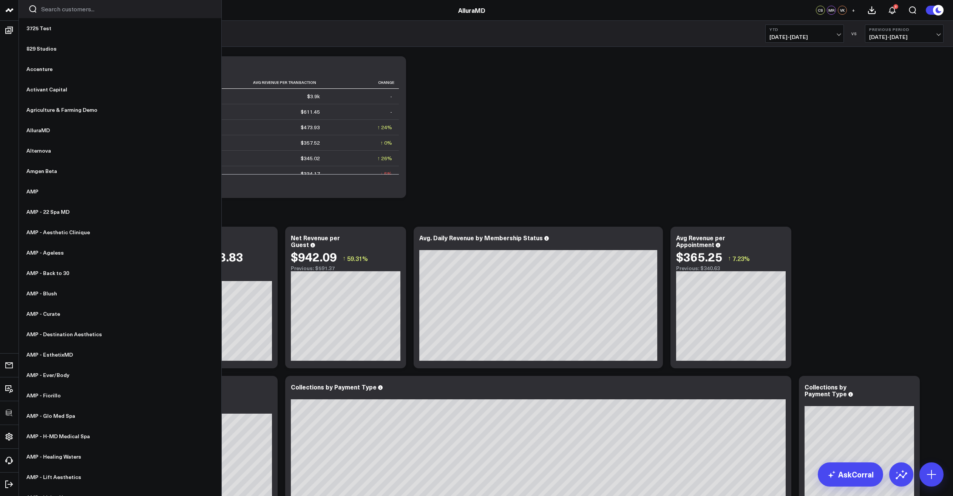
click at [41, 8] on input "Search customers input" at bounding box center [126, 9] width 171 height 8
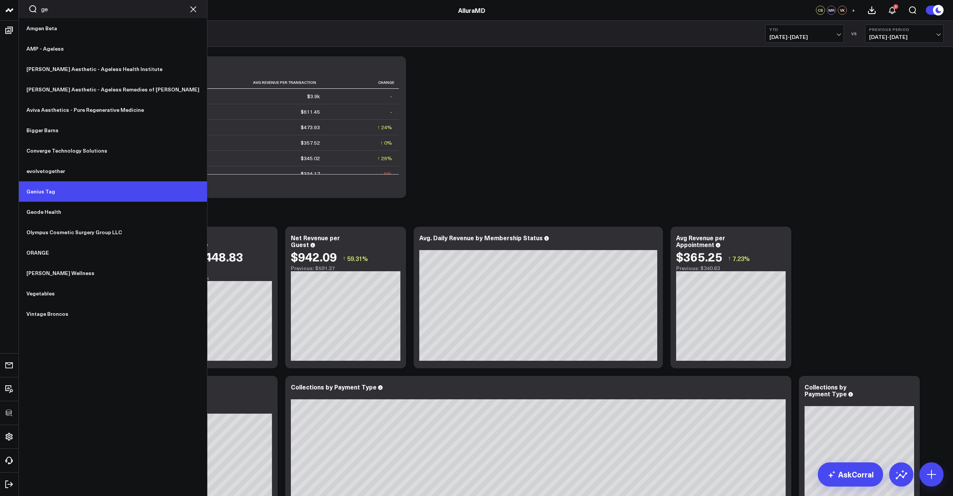
type input "ge"
click at [62, 186] on link "Genius Tag" at bounding box center [113, 191] width 188 height 20
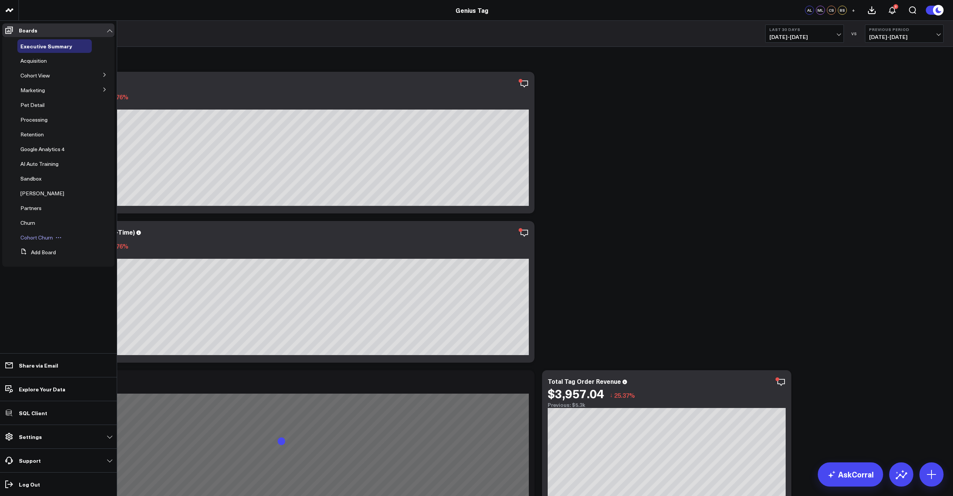
click at [34, 233] on div "Cohort Churn" at bounding box center [54, 238] width 74 height 14
click at [34, 235] on span "Cohort Churn" at bounding box center [36, 237] width 32 height 7
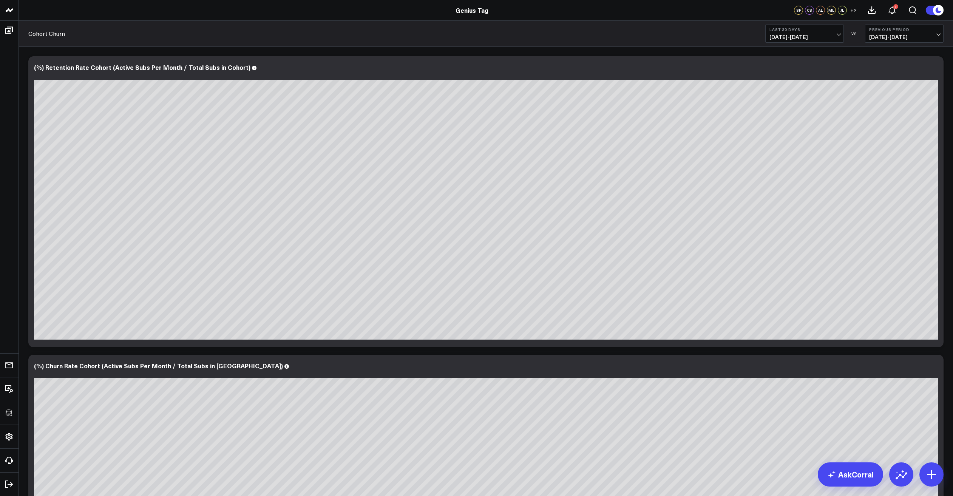
scroll to position [5, 0]
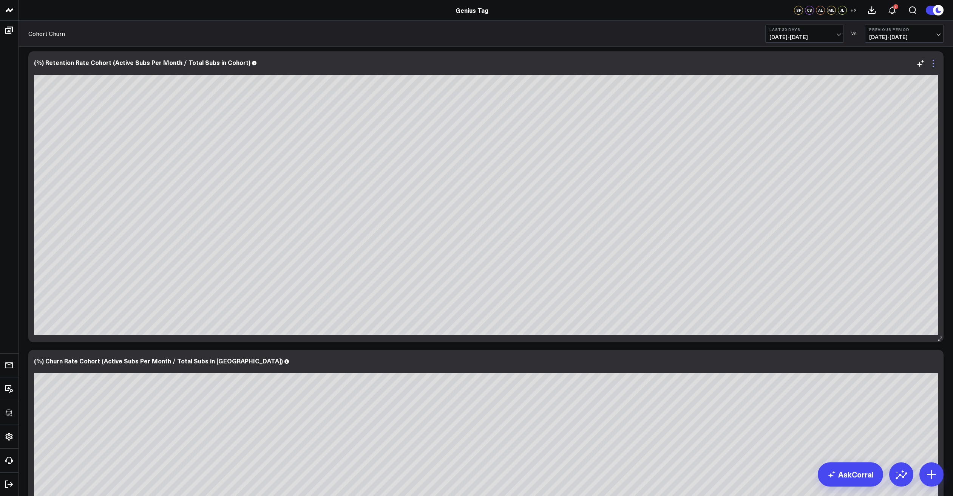
click at [931, 65] on icon at bounding box center [933, 63] width 9 height 9
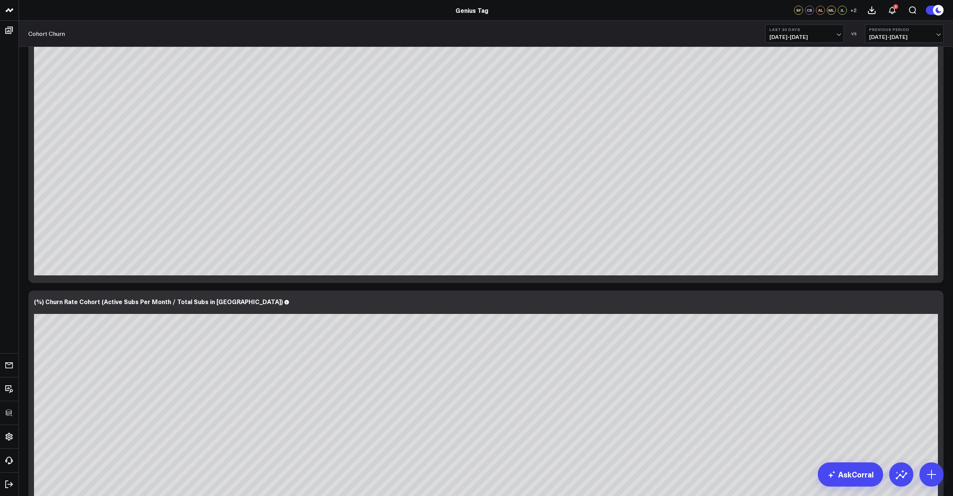
scroll to position [0, 0]
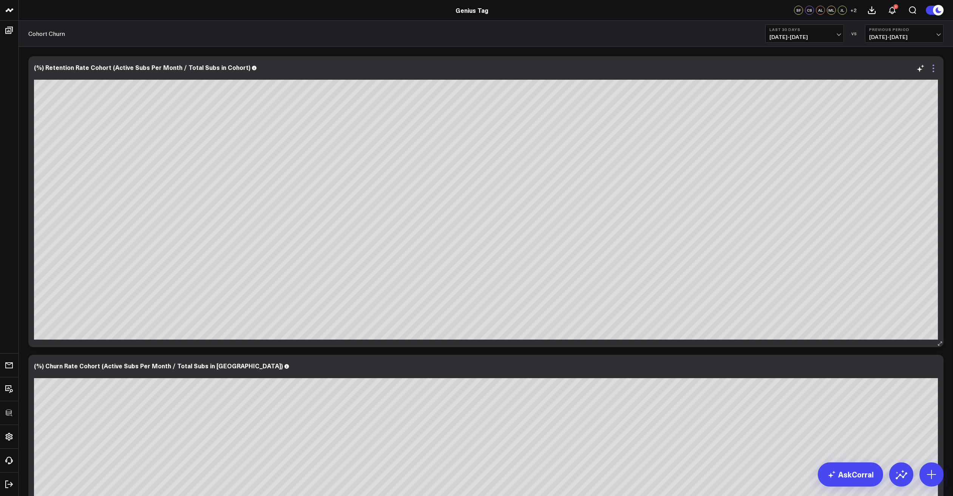
click at [937, 70] on icon at bounding box center [933, 68] width 9 height 9
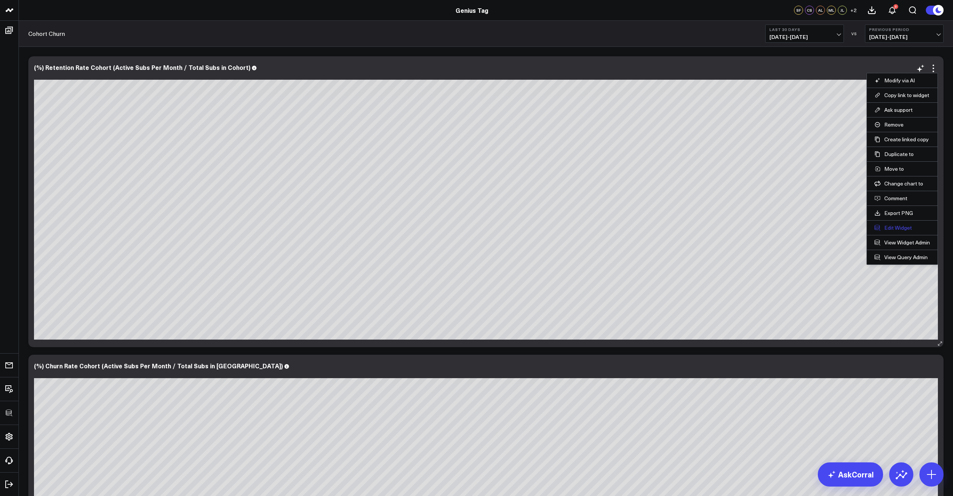
click at [889, 229] on button "Edit Widget" at bounding box center [903, 227] width 56 height 7
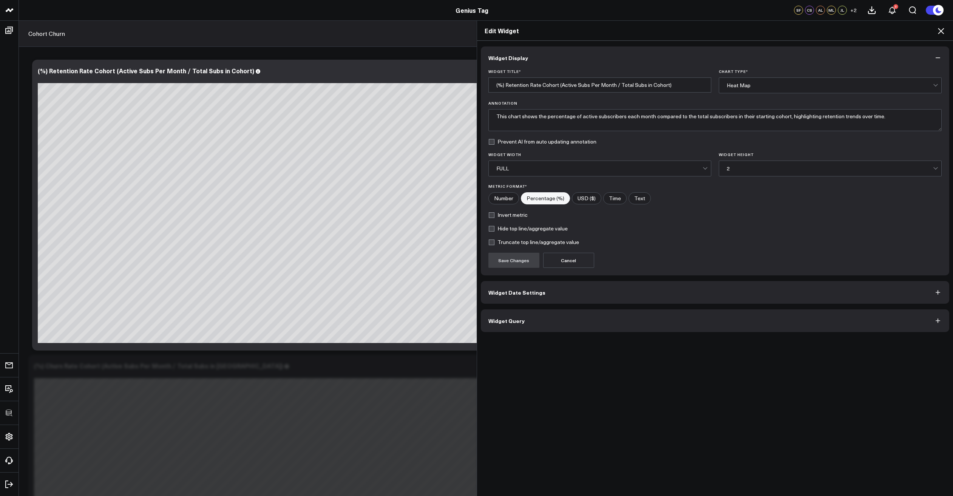
click at [594, 329] on button "Widget Query" at bounding box center [715, 320] width 469 height 23
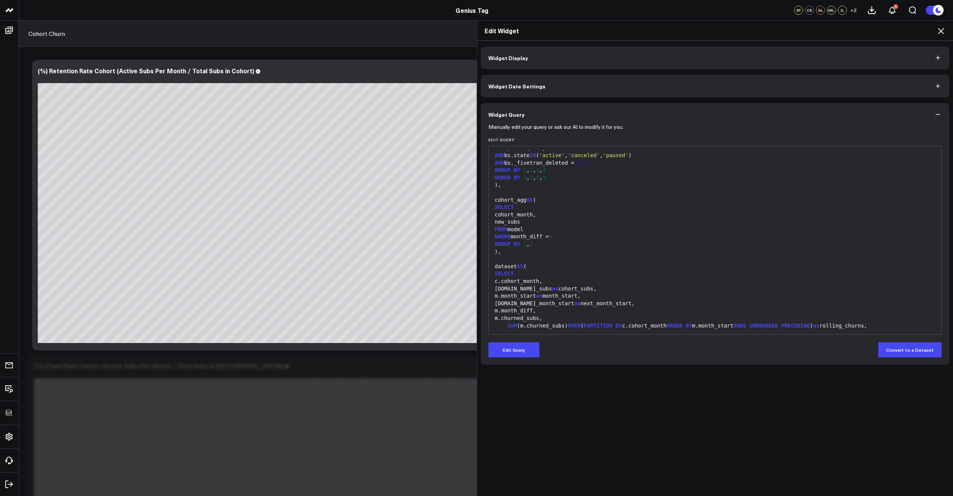
scroll to position [444, 0]
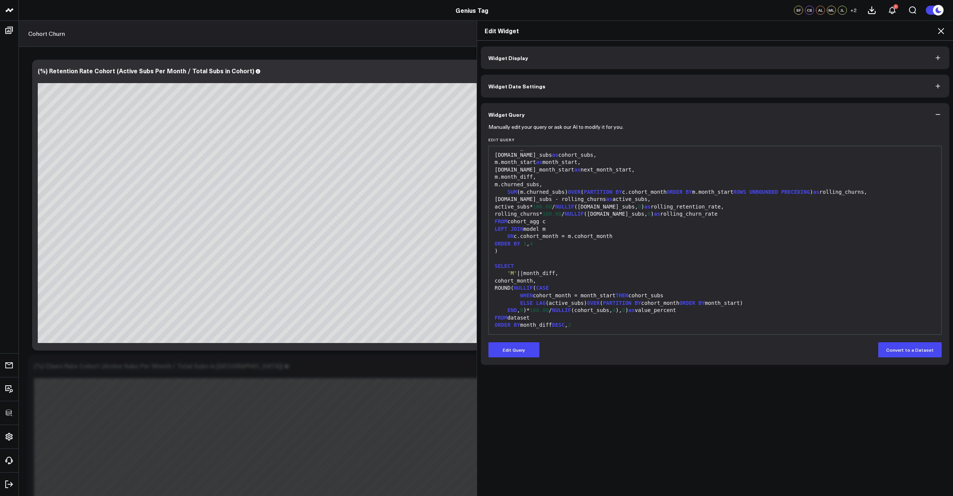
click at [943, 32] on icon at bounding box center [941, 31] width 6 height 6
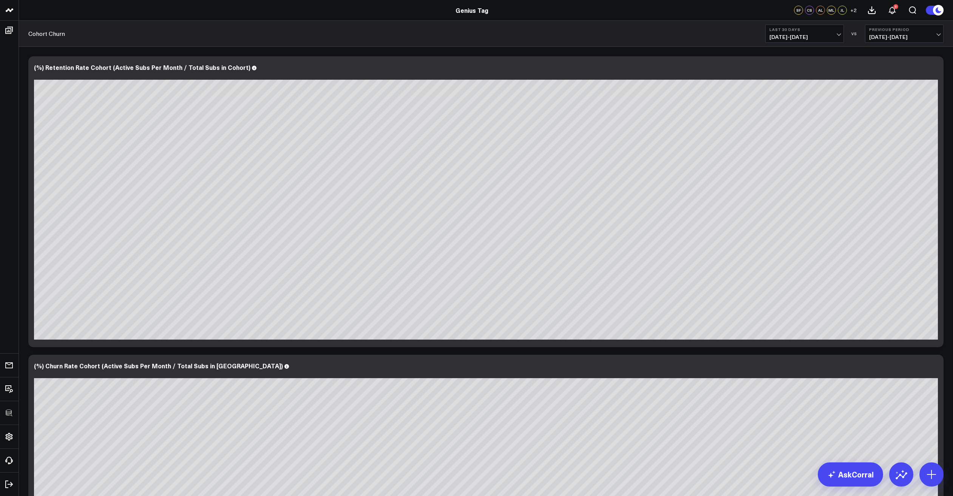
scroll to position [39, 0]
